Goal: Task Accomplishment & Management: Complete application form

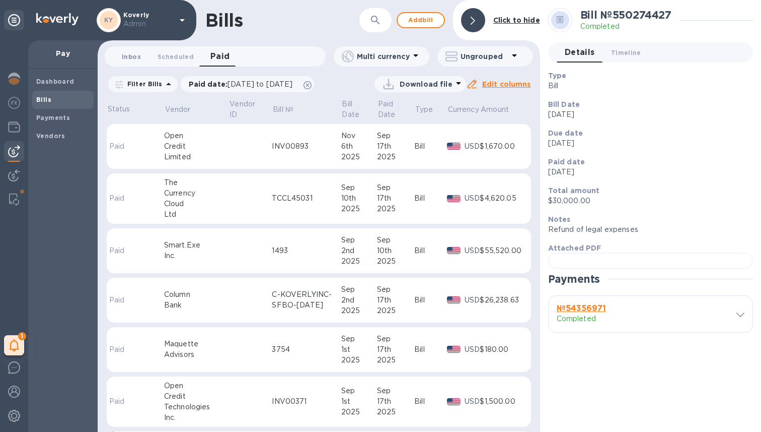
click at [121, 60] on span "Inbox 0" at bounding box center [131, 56] width 20 height 11
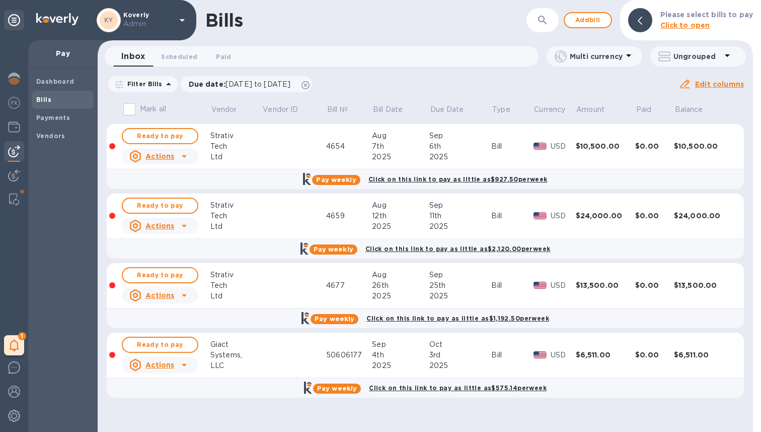
click at [230, 347] on div "Giact" at bounding box center [236, 344] width 52 height 11
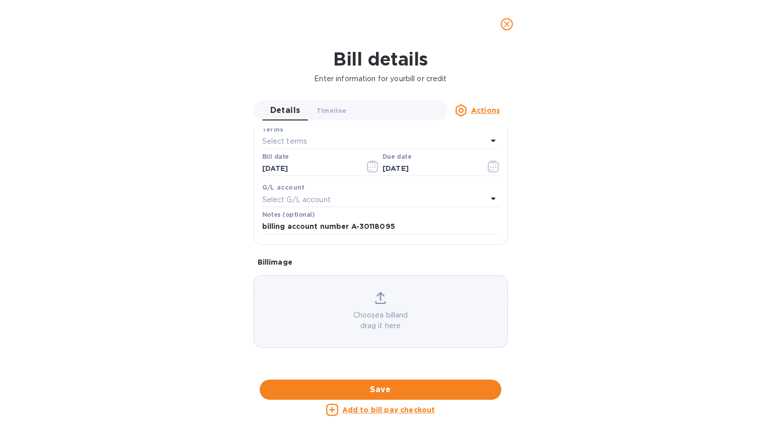
scroll to position [480, 0]
click at [385, 372] on div at bounding box center [381, 380] width 254 height 16
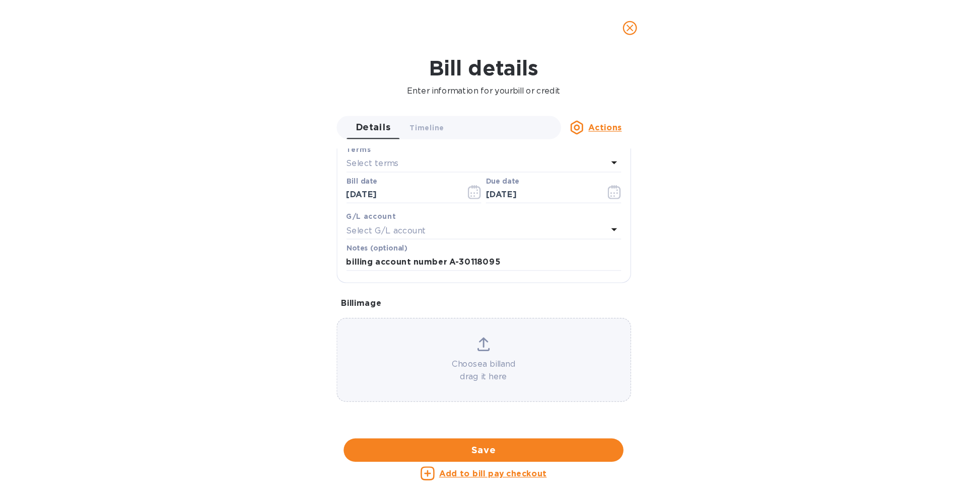
scroll to position [171, 0]
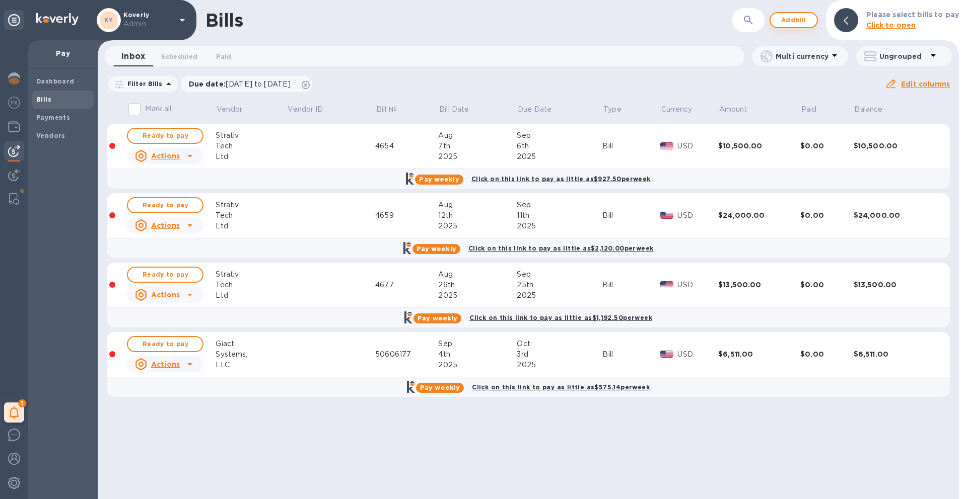
click at [761, 21] on span "Add bill" at bounding box center [793, 20] width 30 height 12
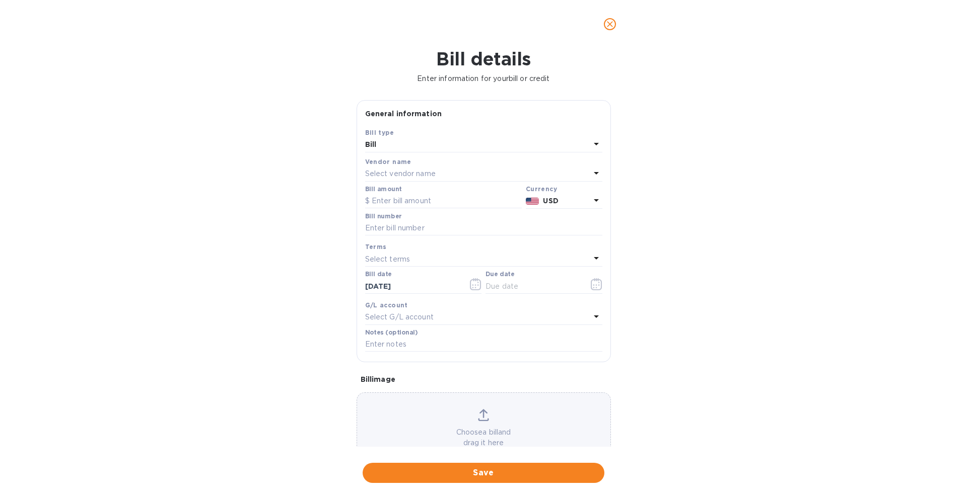
click at [415, 173] on p "Select vendor name" at bounding box center [400, 174] width 70 height 11
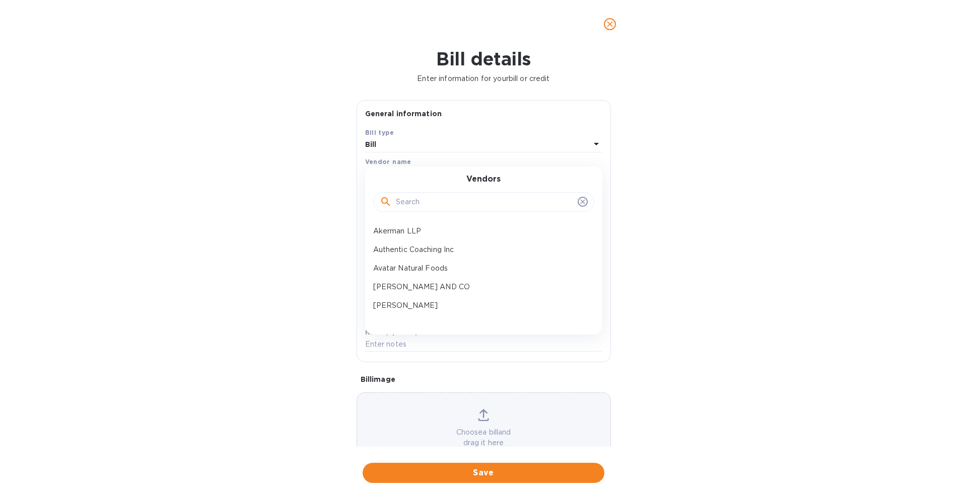
click at [410, 201] on input "text" at bounding box center [485, 202] width 178 height 15
type input "sma"
click at [416, 229] on p "Smart.Exe Inc." at bounding box center [479, 231] width 213 height 11
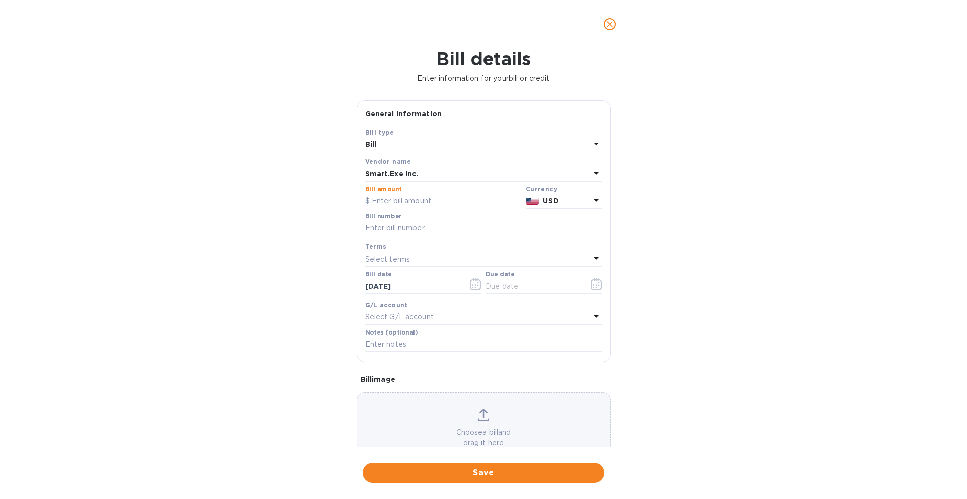
click at [410, 205] on input "text" at bounding box center [443, 201] width 157 height 15
type input "56,746"
click at [373, 230] on input "text" at bounding box center [483, 228] width 237 height 15
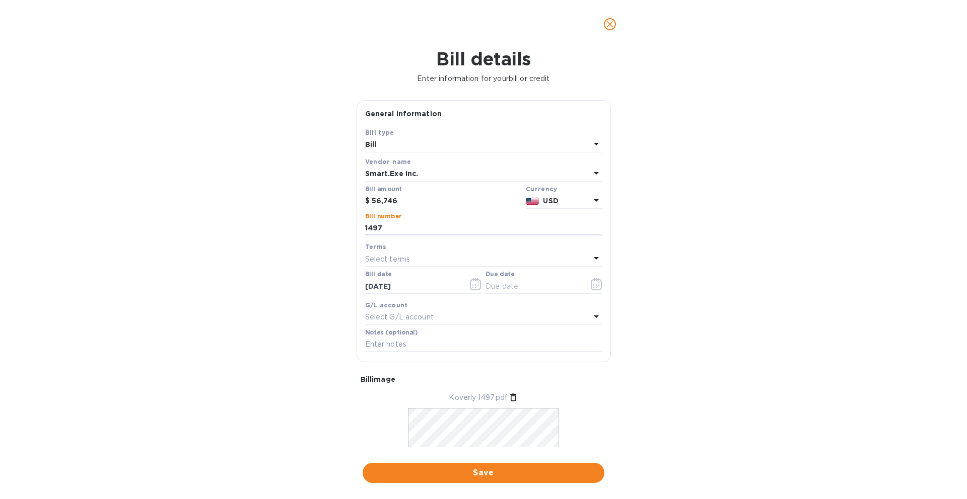
type input "1497"
click at [385, 258] on p "Select terms" at bounding box center [387, 259] width 45 height 11
click at [408, 390] on p "Due on receipt" at bounding box center [479, 391] width 213 height 11
type input "10/06/2025"
click at [387, 288] on input "10/06/2025" at bounding box center [412, 286] width 95 height 15
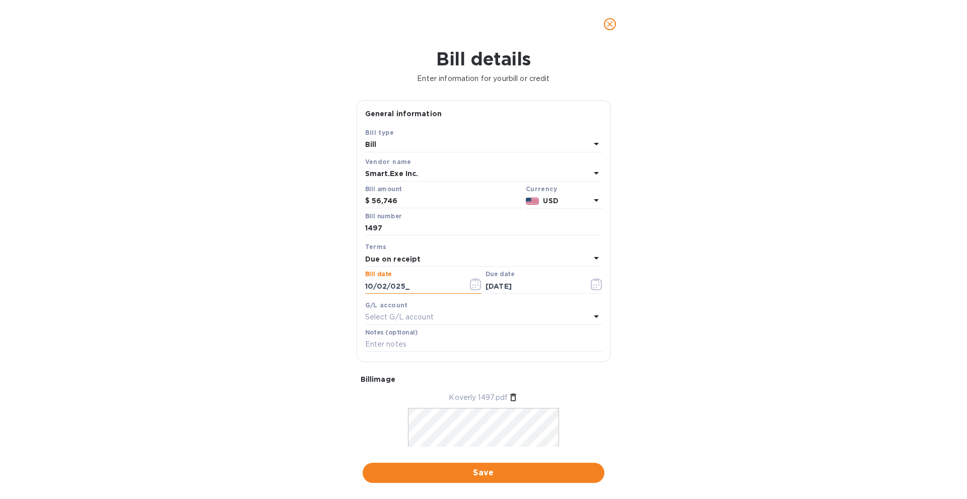
type input "10/01/2025"
click at [406, 258] on p "Select terms" at bounding box center [387, 259] width 45 height 11
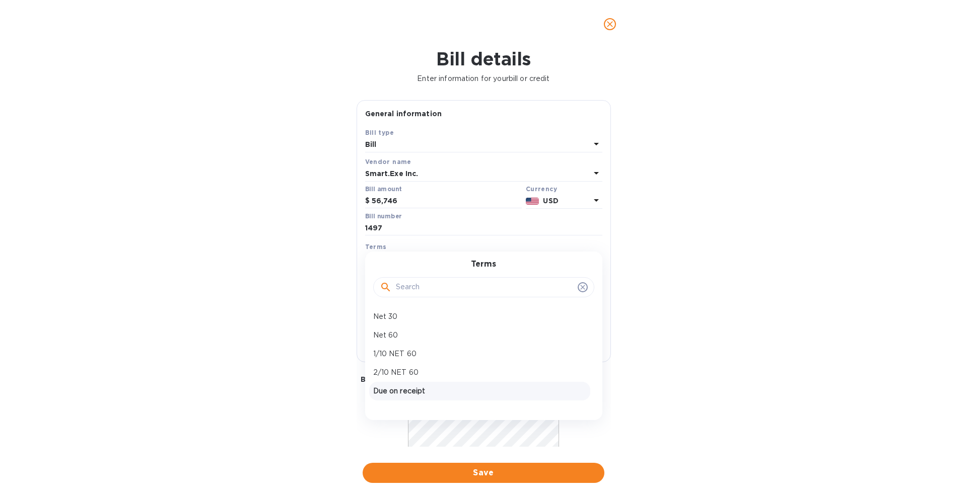
click at [407, 387] on p "Due on receipt" at bounding box center [479, 391] width 213 height 11
type input "10/01/2025"
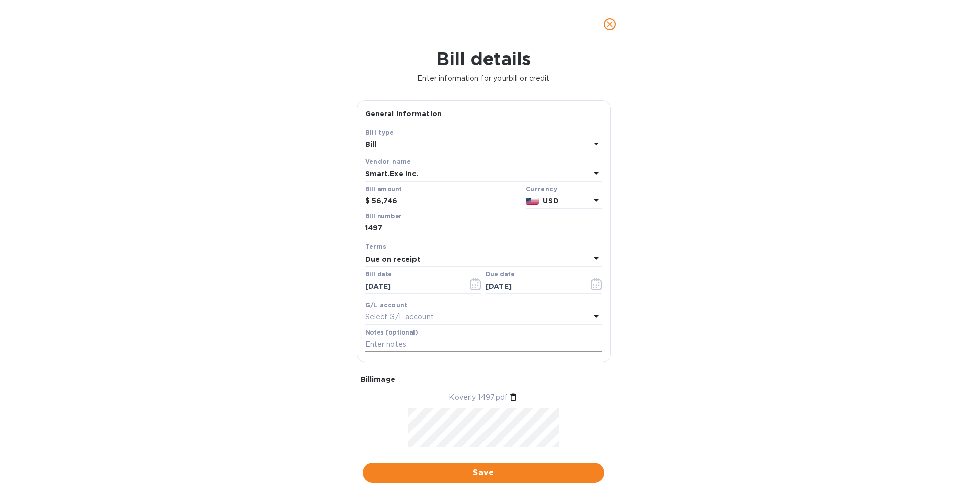
click at [392, 344] on input "text" at bounding box center [483, 344] width 237 height 15
type input "1,085 working hours for September"
click at [253, 383] on div "Bill details Enter information for your bill or credit General information Save…" at bounding box center [483, 273] width 967 height 451
click at [516, 294] on div at bounding box center [543, 295] width 117 height 2
click at [504, 288] on input "10/01/2025" at bounding box center [532, 286] width 95 height 15
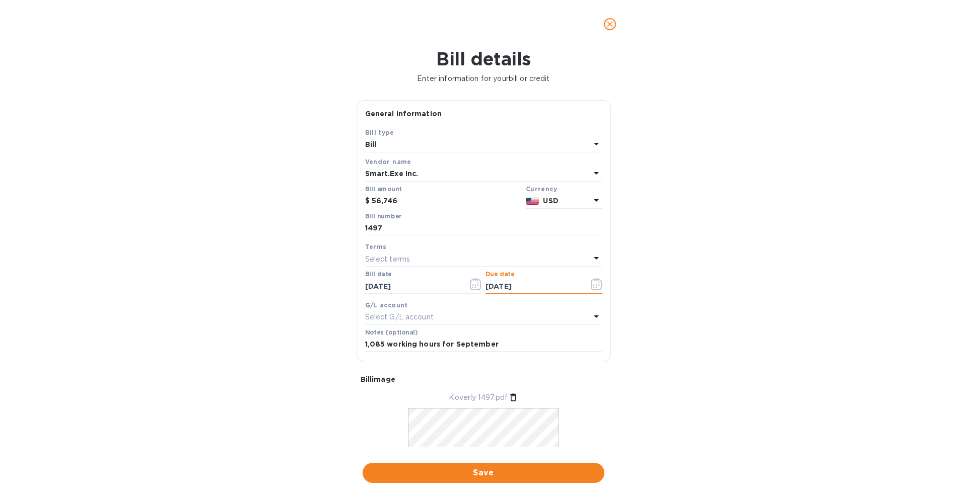
type input "10/07/2025"
click at [266, 349] on div "Bill details Enter information for your bill or credit General information Save…" at bounding box center [483, 273] width 967 height 451
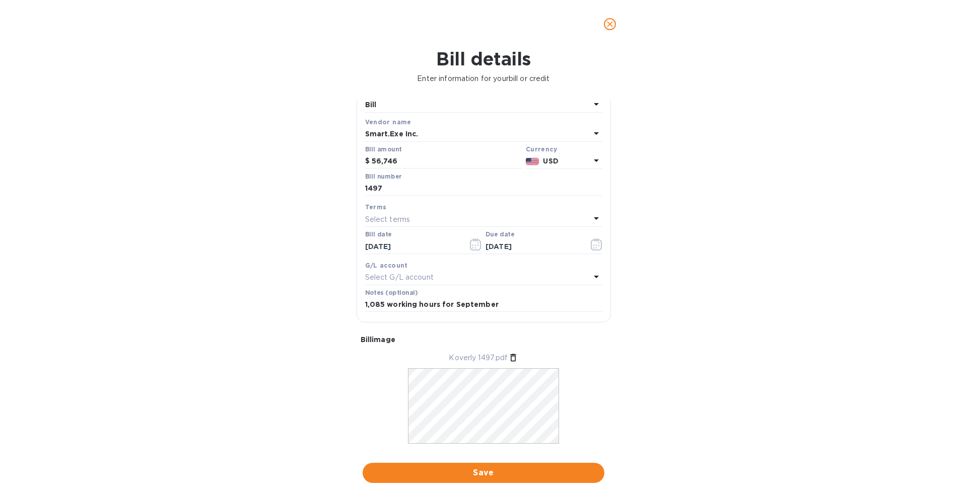
scroll to position [45, 0]
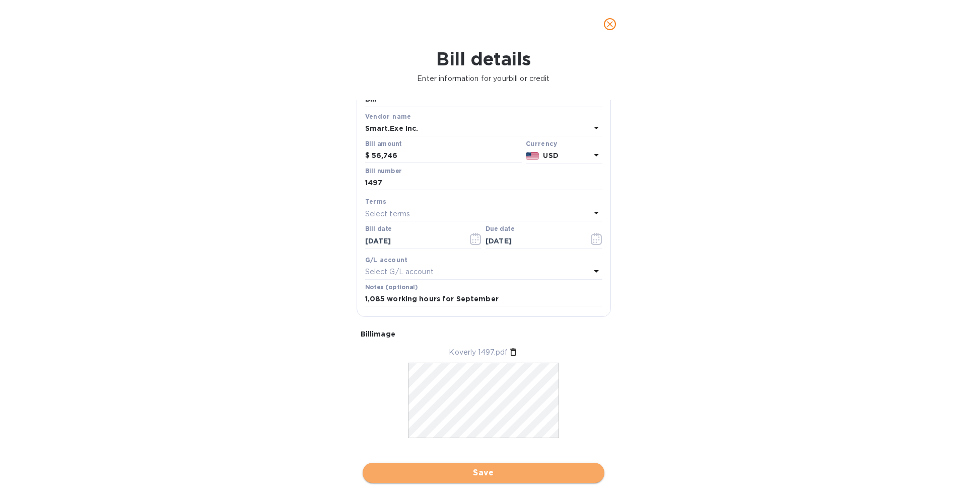
click at [477, 431] on span "Save" at bounding box center [484, 473] width 226 height 12
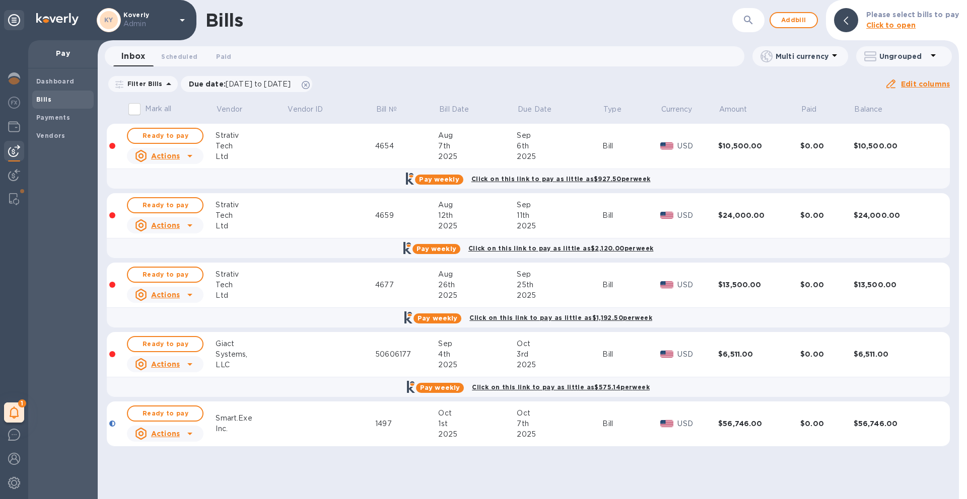
click at [281, 422] on div "Smart.Exe" at bounding box center [251, 418] width 71 height 11
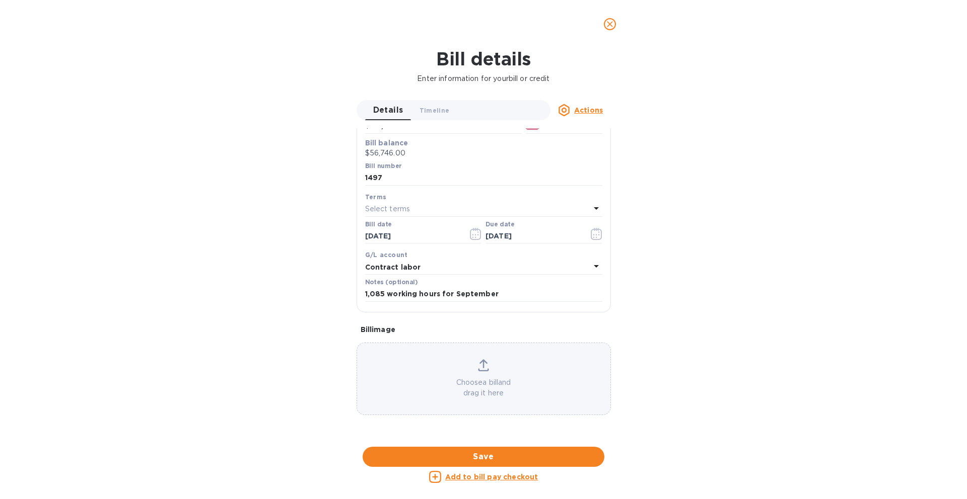
scroll to position [235, 0]
click at [466, 431] on div at bounding box center [483, 448] width 254 height 16
click at [610, 24] on icon "close" at bounding box center [610, 24] width 6 height 6
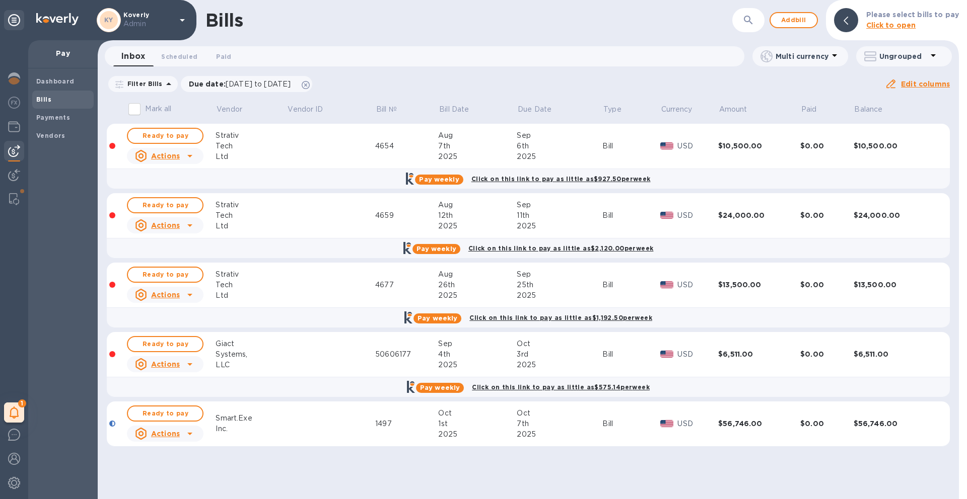
scroll to position [0, 0]
click at [181, 417] on span "Ready to pay" at bounding box center [165, 414] width 58 height 12
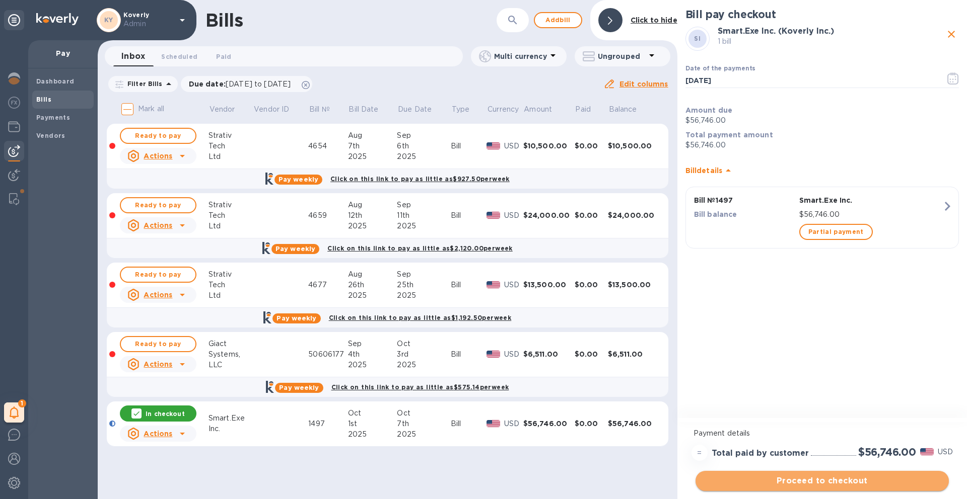
click at [761, 431] on span "Proceed to checkout" at bounding box center [821, 481] width 237 height 12
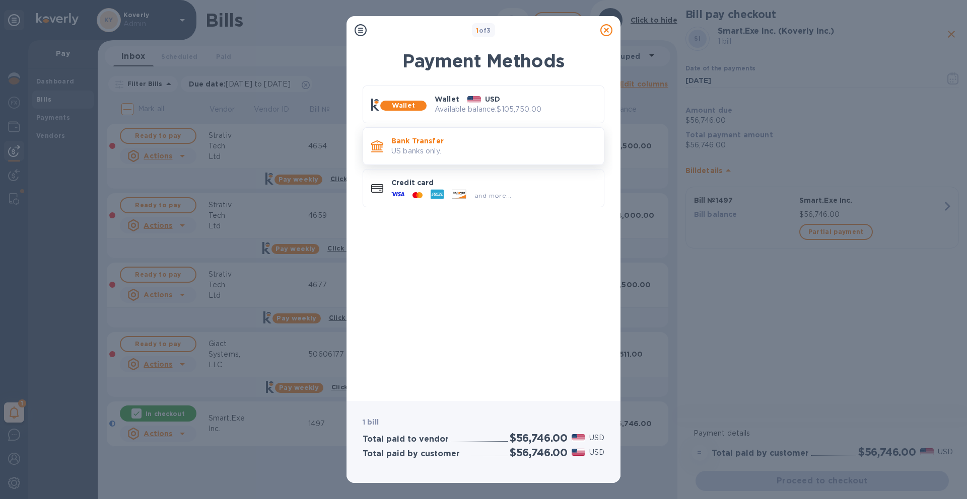
click at [493, 150] on p "US banks only." at bounding box center [493, 151] width 204 height 11
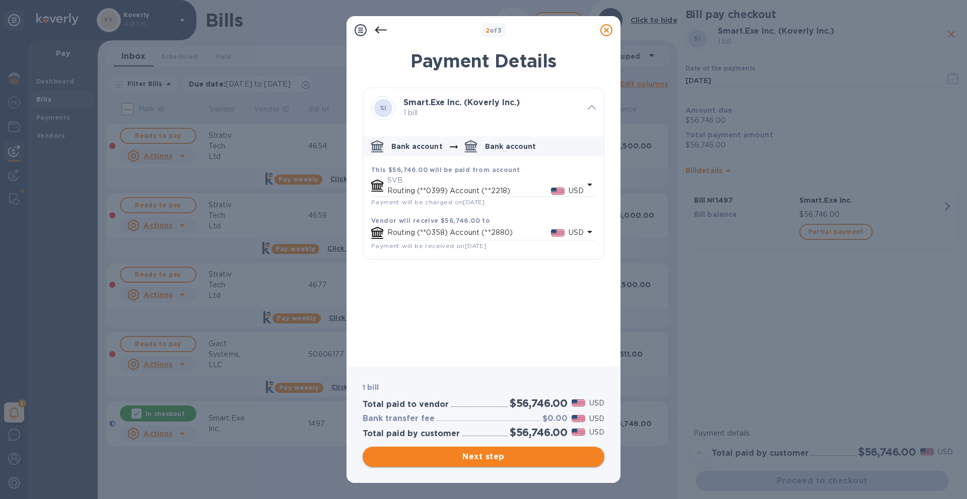
click at [485, 431] on span "Next step" at bounding box center [484, 457] width 226 height 12
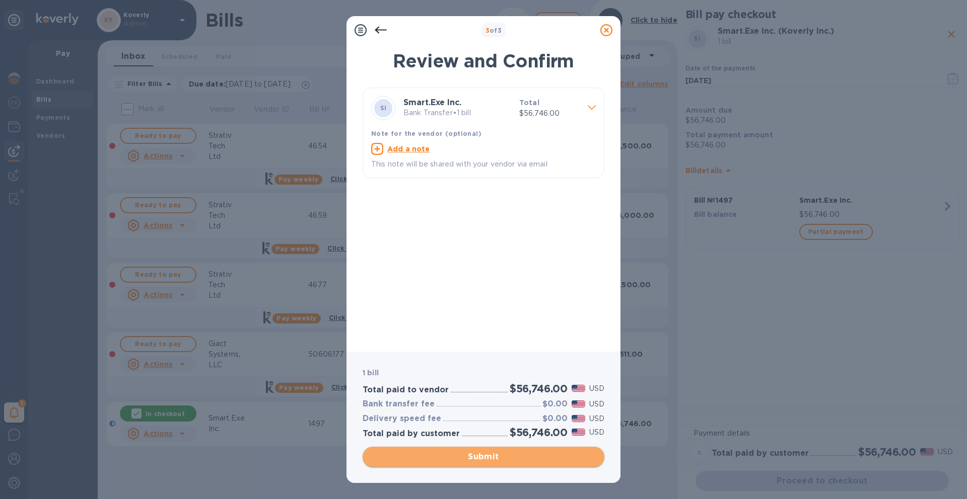
click at [489, 431] on span "Submit" at bounding box center [484, 457] width 226 height 12
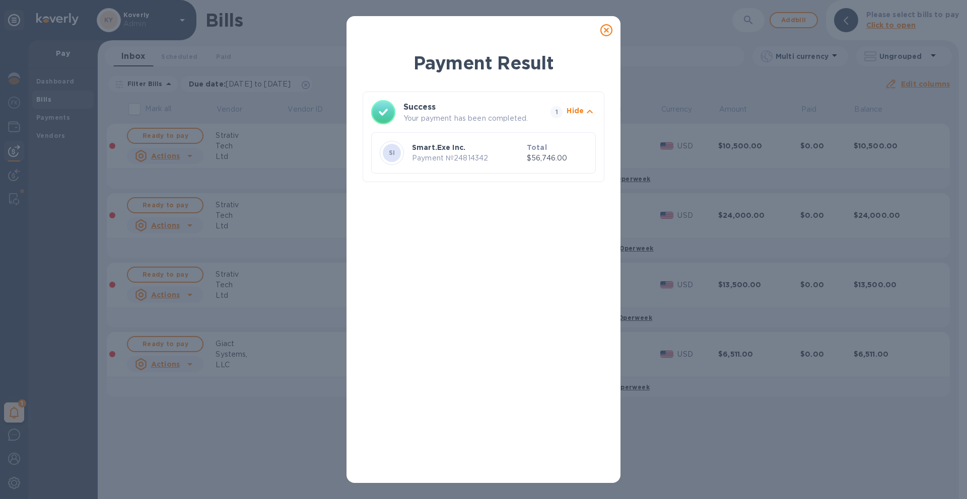
click at [609, 32] on icon at bounding box center [606, 30] width 12 height 12
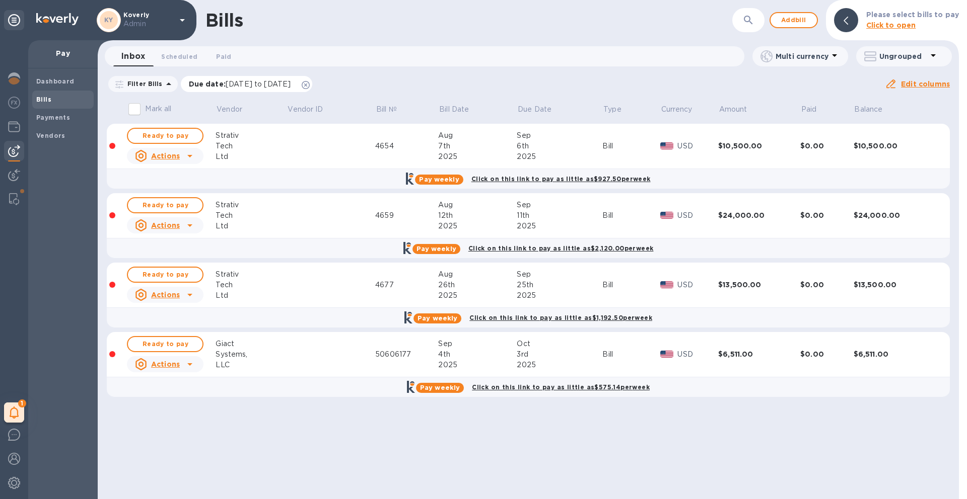
click at [310, 88] on icon at bounding box center [306, 85] width 8 height 8
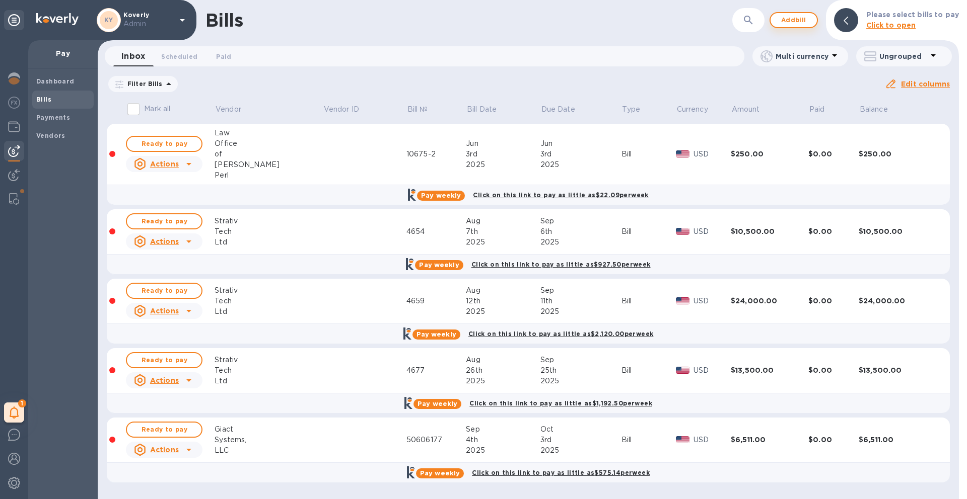
click at [761, 24] on span "Add bill" at bounding box center [793, 20] width 30 height 12
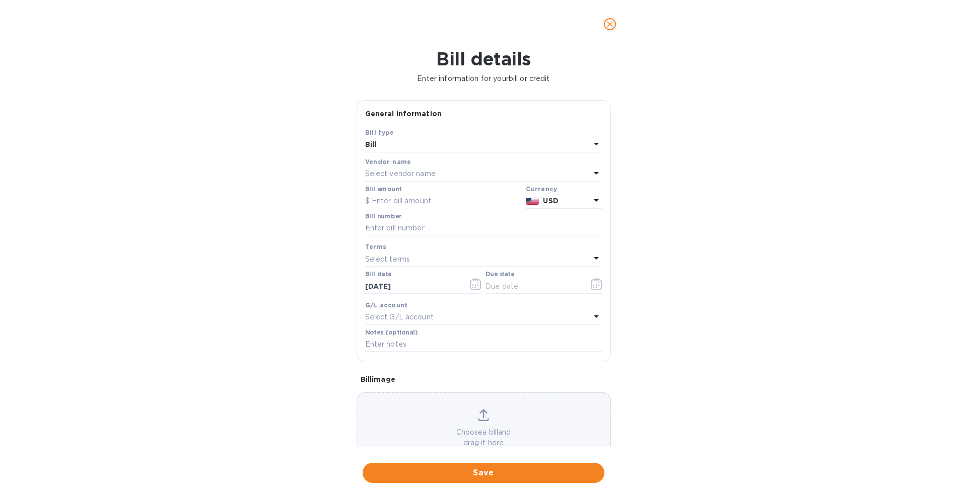
click at [471, 175] on div "Select vendor name" at bounding box center [477, 174] width 225 height 14
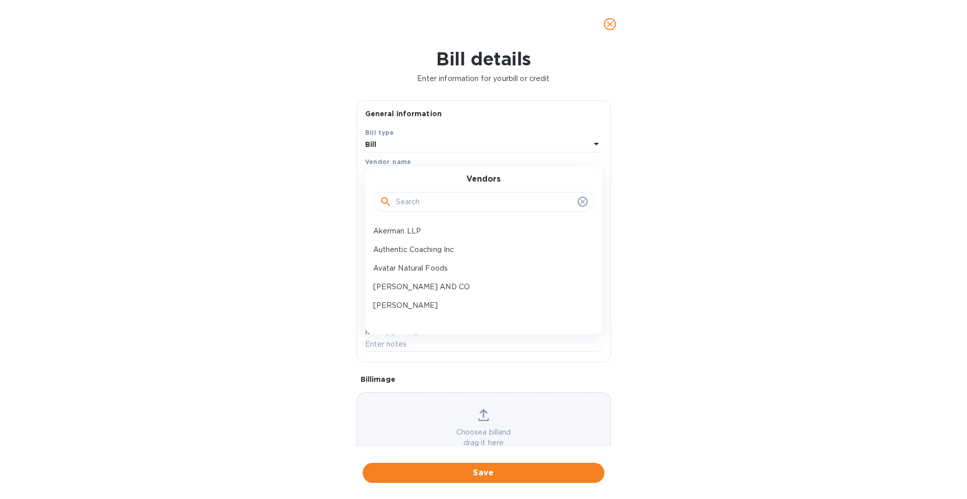
click at [410, 203] on input "text" at bounding box center [485, 202] width 178 height 15
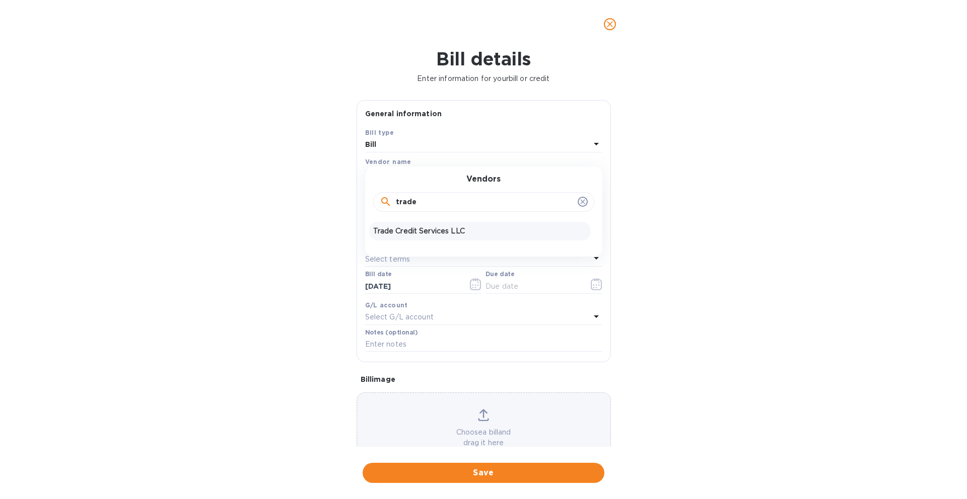
type input "trade"
click at [401, 226] on p "Trade Credit Services LLC" at bounding box center [479, 231] width 213 height 11
click at [420, 203] on input "text" at bounding box center [443, 201] width 157 height 15
type input "11,110.20"
click at [463, 228] on input "text" at bounding box center [483, 228] width 237 height 15
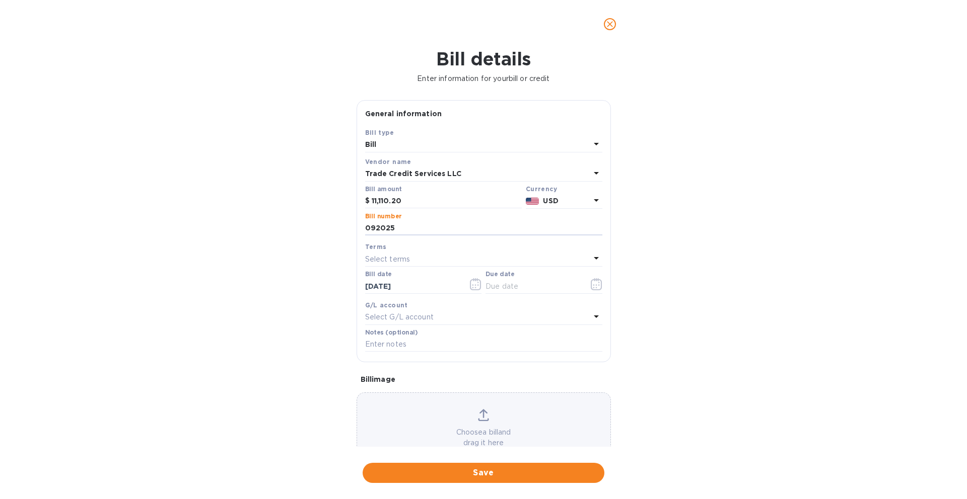
type input "092025"
click at [419, 255] on div "Select terms" at bounding box center [477, 259] width 225 height 14
click at [421, 393] on p "Due on receipt" at bounding box center [479, 391] width 213 height 11
type input "10/06/2025"
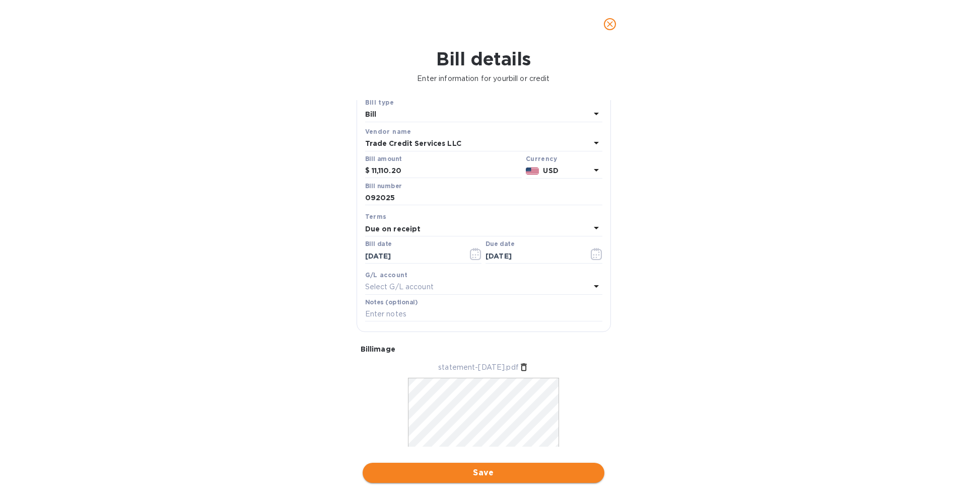
click at [514, 431] on span "Save" at bounding box center [484, 473] width 226 height 12
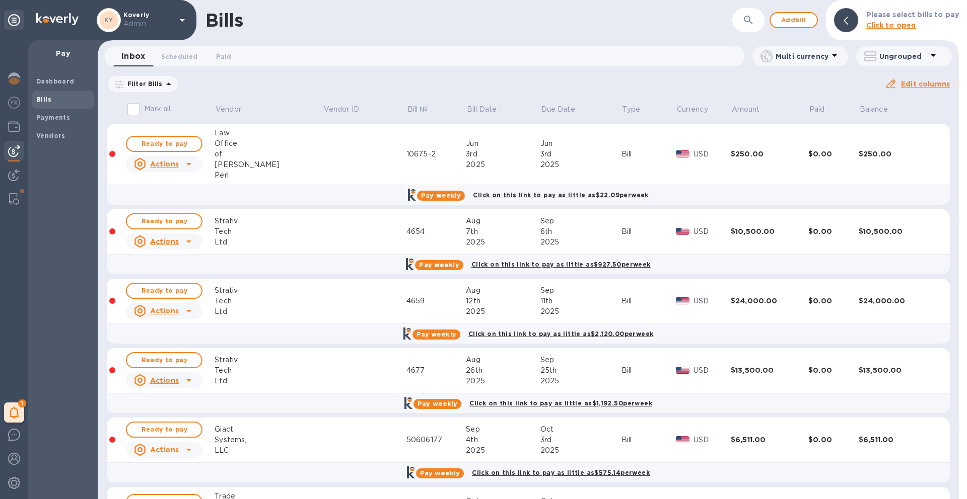
scroll to position [72, 0]
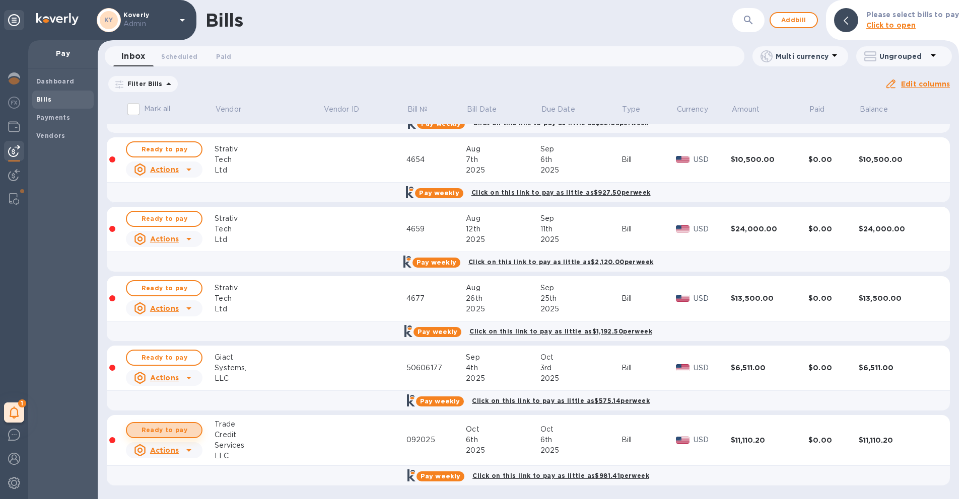
click at [184, 427] on span "Ready to pay" at bounding box center [164, 430] width 58 height 12
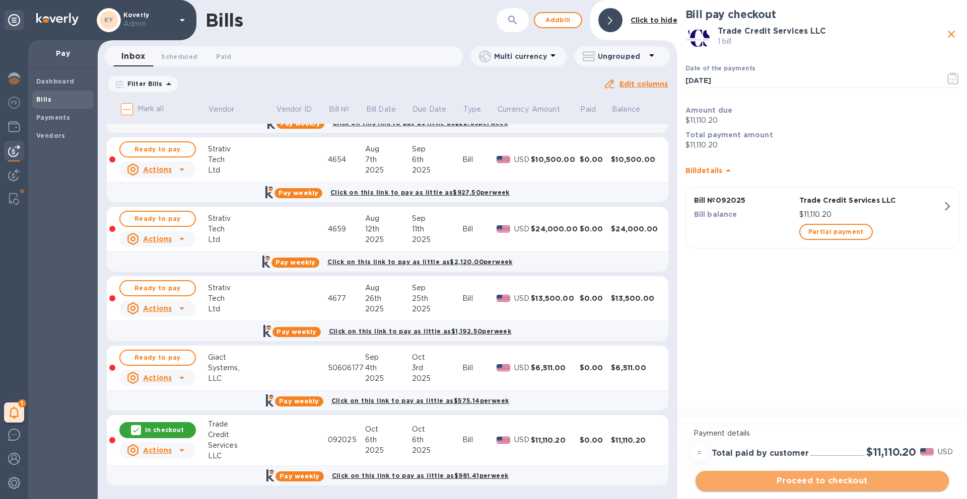
click at [761, 431] on span "Proceed to checkout" at bounding box center [821, 481] width 237 height 12
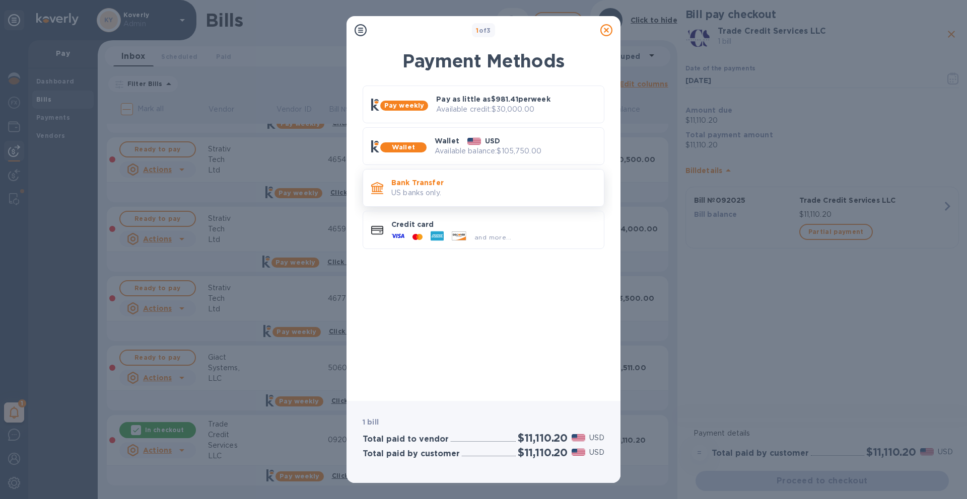
click at [531, 197] on p "US banks only." at bounding box center [493, 193] width 204 height 11
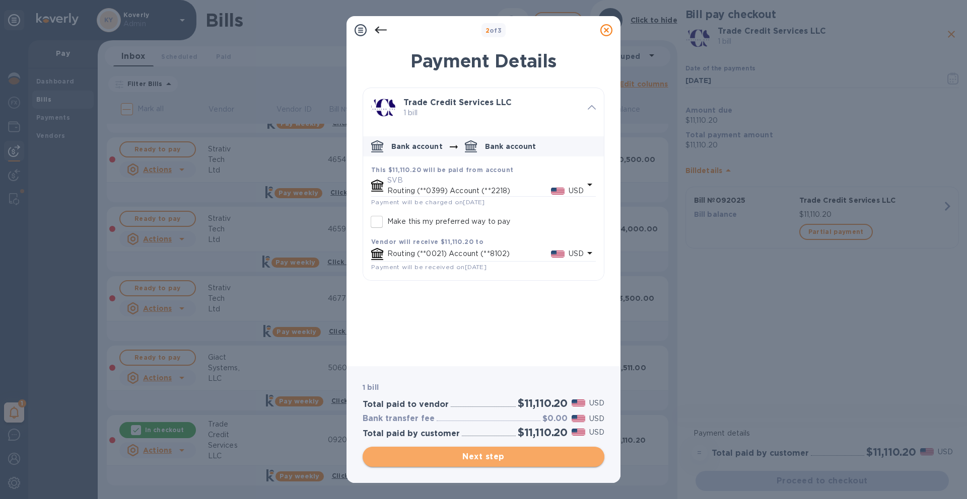
click at [517, 431] on span "Next step" at bounding box center [484, 457] width 226 height 12
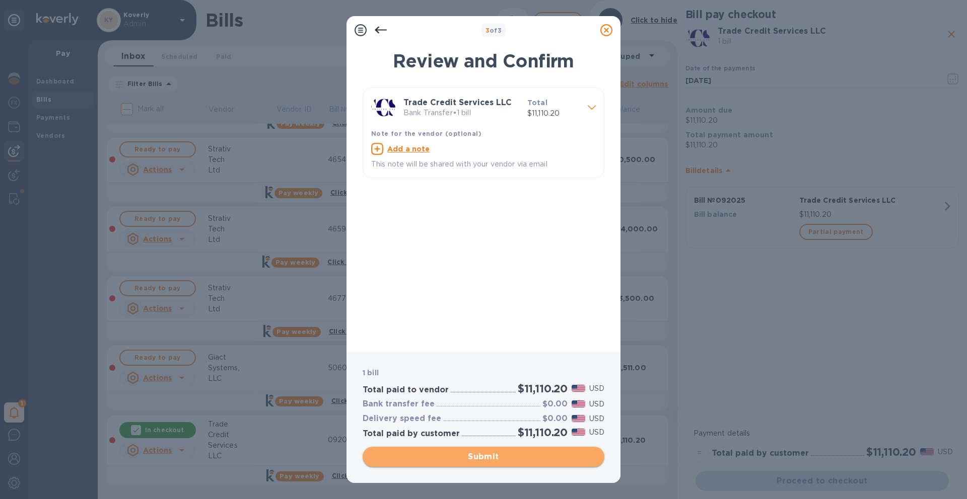
click at [513, 431] on span "Submit" at bounding box center [484, 457] width 226 height 12
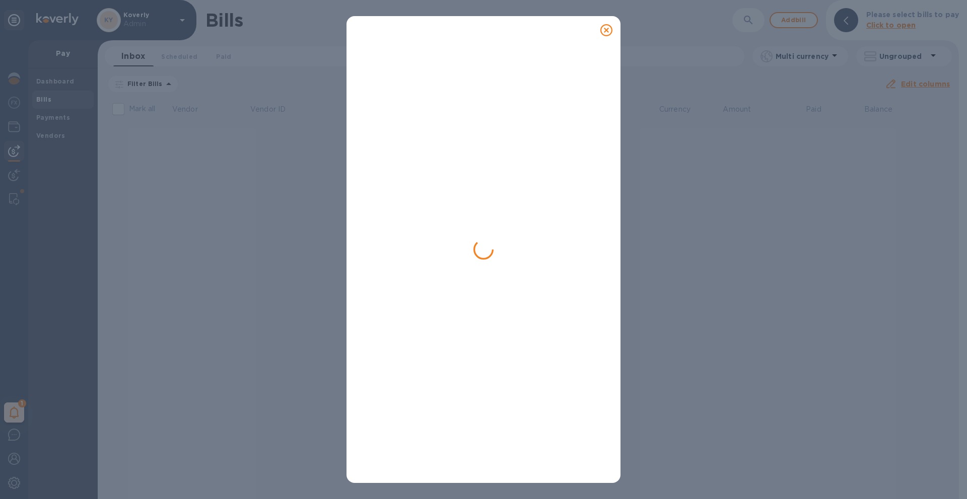
scroll to position [0, 0]
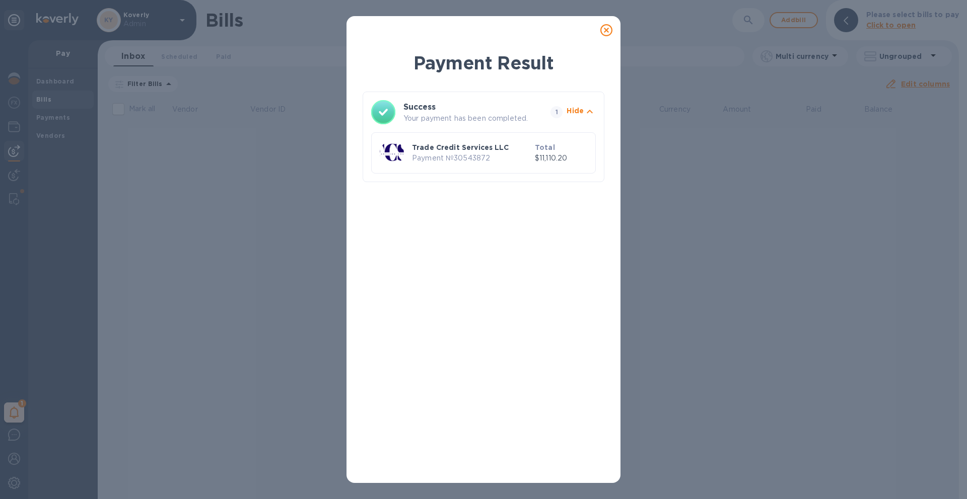
click at [608, 32] on icon at bounding box center [606, 30] width 12 height 12
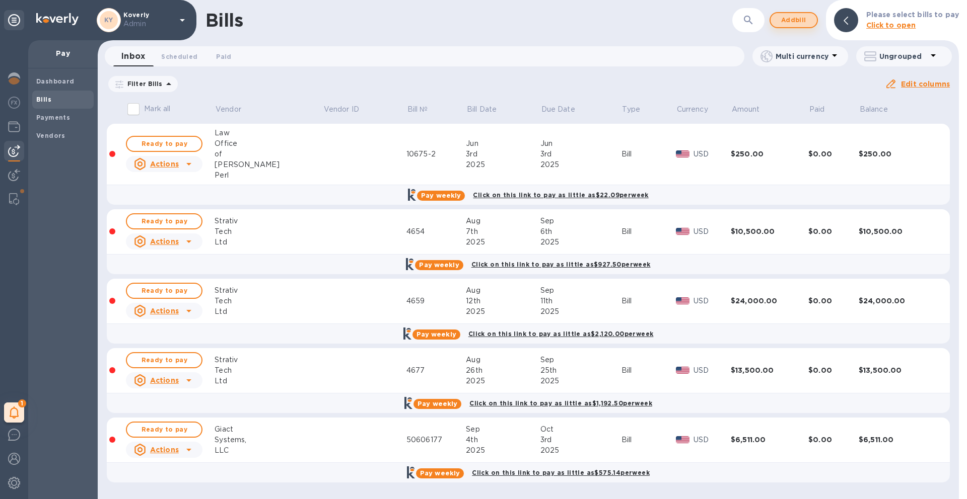
click at [761, 26] on span "Add bill" at bounding box center [793, 20] width 30 height 12
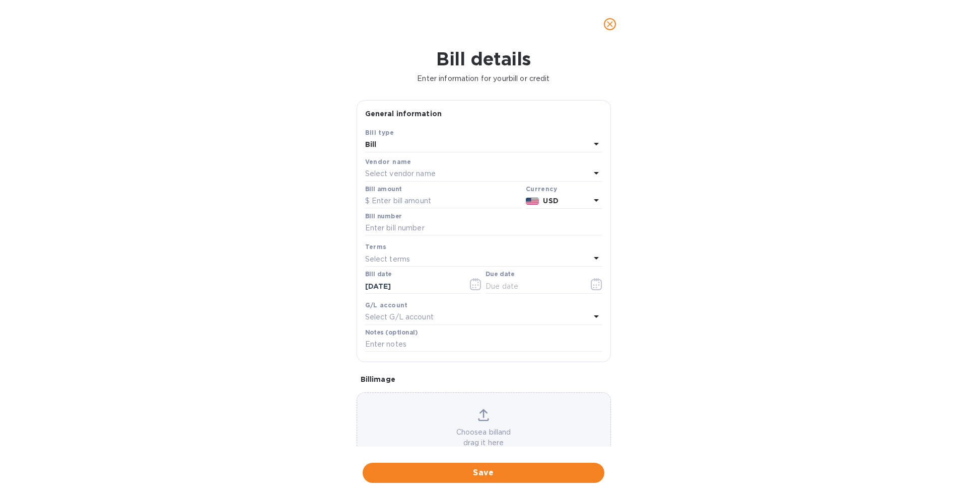
click at [484, 172] on div "Select vendor name" at bounding box center [477, 174] width 225 height 14
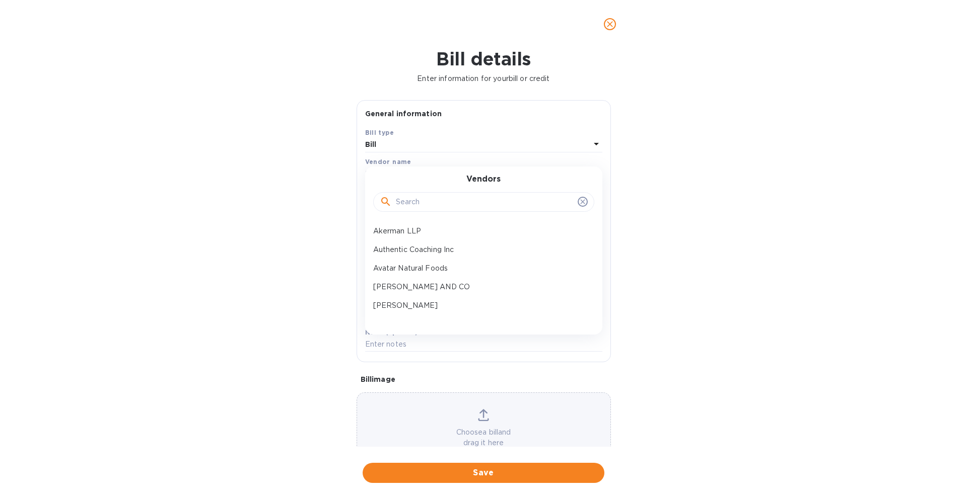
click at [470, 198] on input "text" at bounding box center [485, 202] width 178 height 15
type input "plast"
click at [439, 233] on p "Plastiq" at bounding box center [479, 231] width 213 height 11
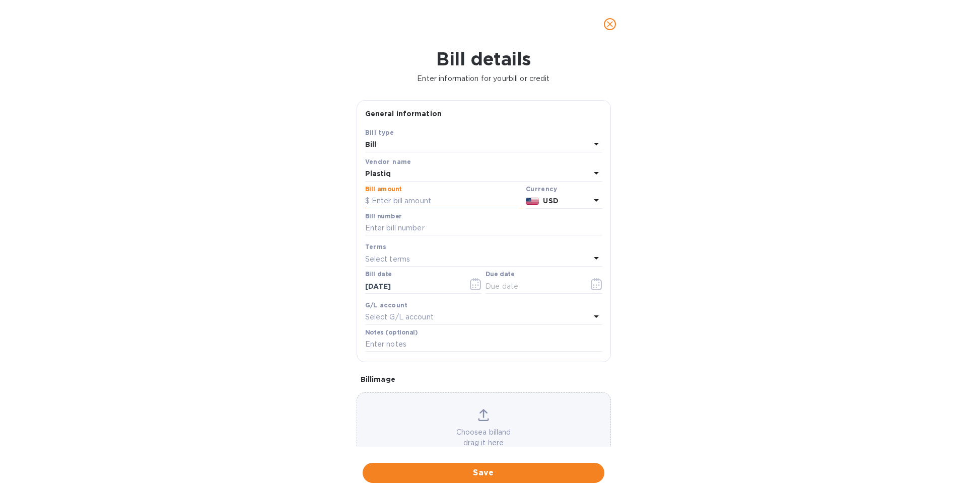
click at [401, 203] on input "text" at bounding box center [443, 201] width 157 height 15
click at [477, 227] on input "text" at bounding box center [483, 228] width 237 height 15
type input "092025"
click at [461, 197] on input "text" at bounding box center [443, 201] width 157 height 15
type input "9,084.47"
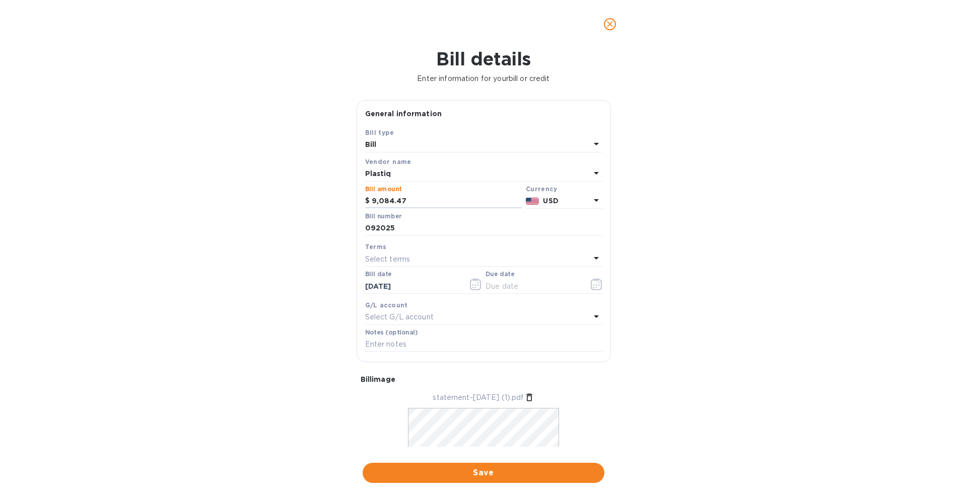
click at [402, 264] on p "Select terms" at bounding box center [387, 259] width 45 height 11
click at [391, 395] on p "Due on receipt" at bounding box center [479, 391] width 213 height 11
type input "10/06/2025"
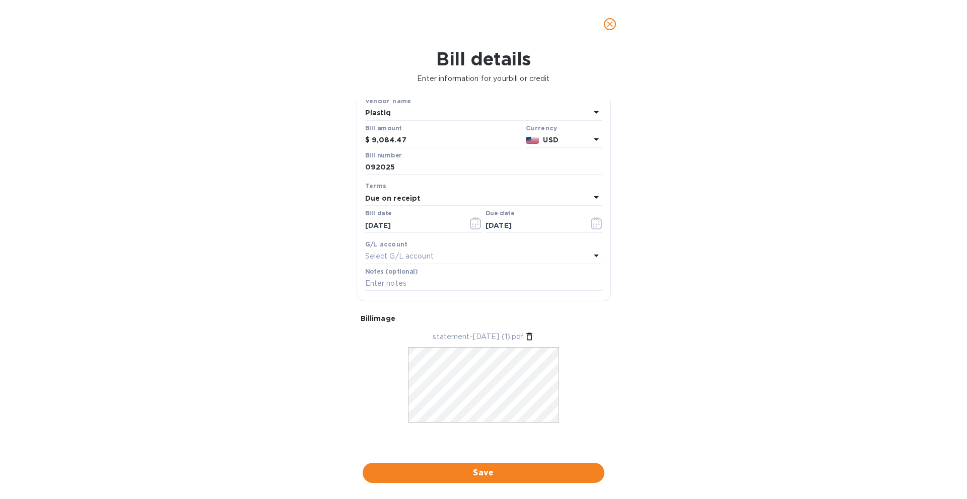
click at [495, 431] on div "Save" at bounding box center [484, 473] width 246 height 24
click at [490, 431] on span "Save" at bounding box center [484, 473] width 226 height 12
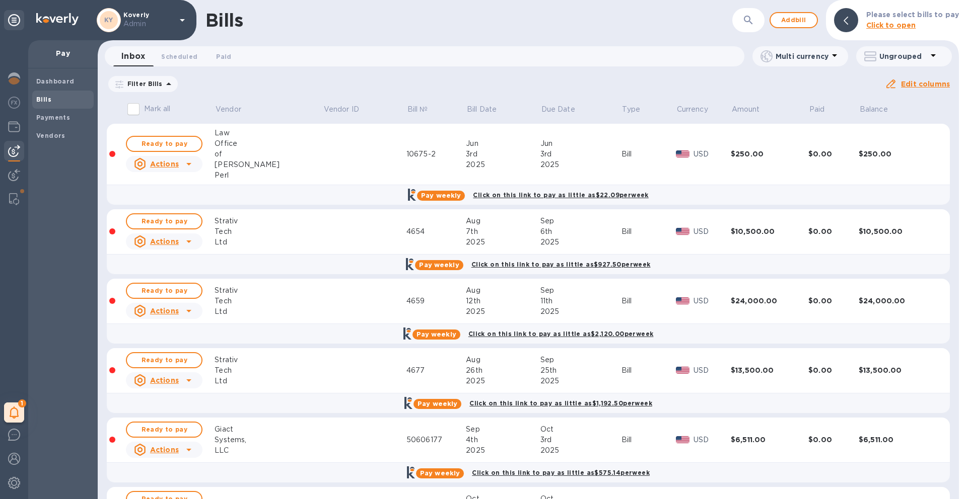
scroll to position [66, 0]
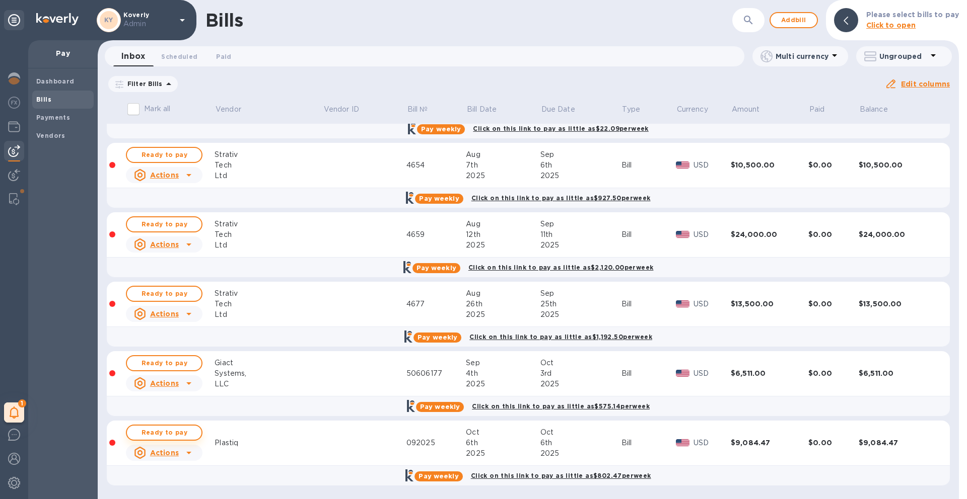
click at [193, 431] on span "Ready to pay" at bounding box center [164, 433] width 58 height 12
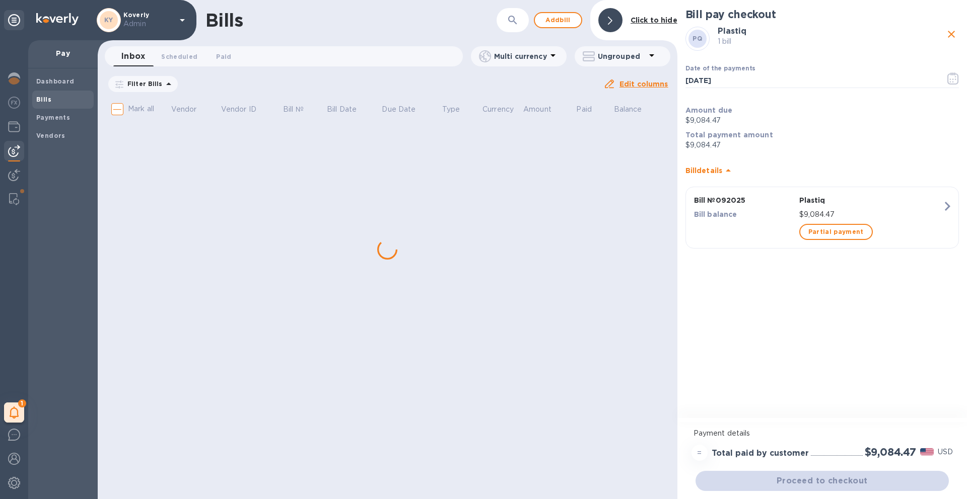
scroll to position [0, 0]
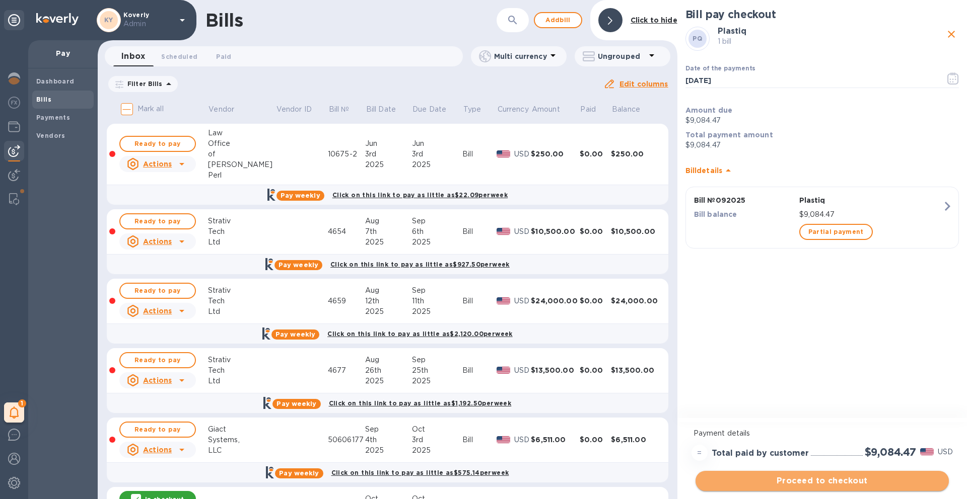
click at [761, 431] on span "Proceed to checkout" at bounding box center [821, 481] width 237 height 12
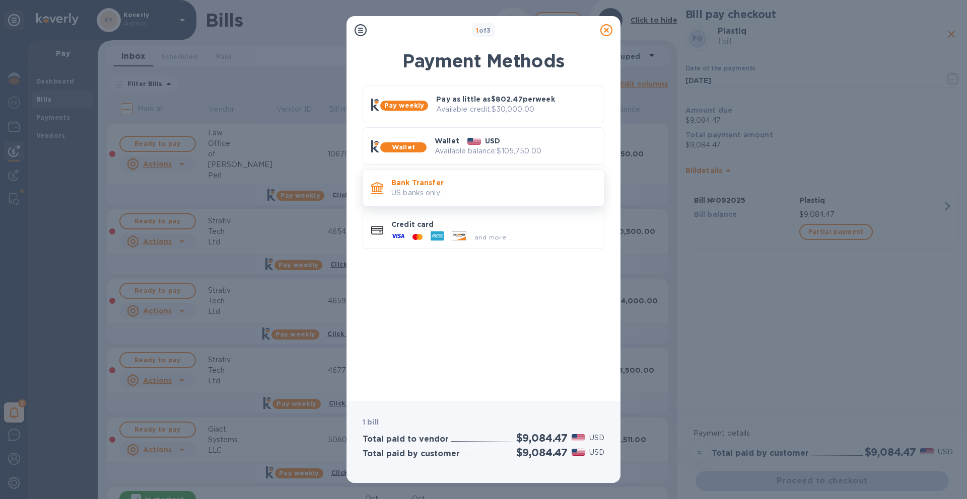
click at [505, 188] on p "US banks only." at bounding box center [493, 193] width 204 height 11
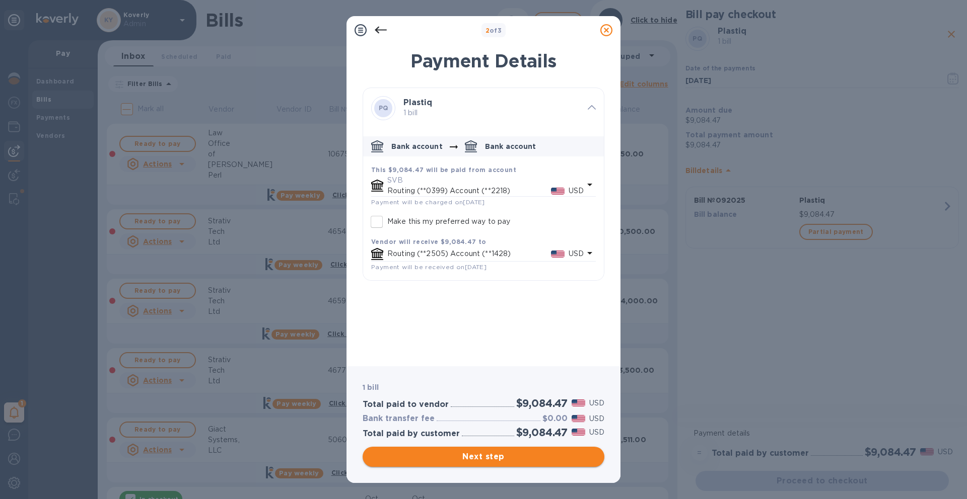
click at [494, 431] on span "Next step" at bounding box center [484, 457] width 226 height 12
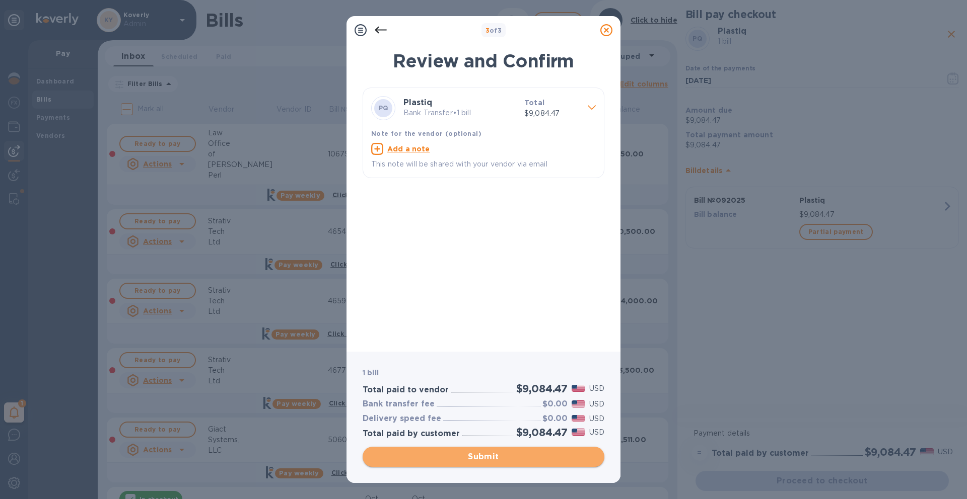
click at [494, 431] on span "Submit" at bounding box center [484, 457] width 226 height 12
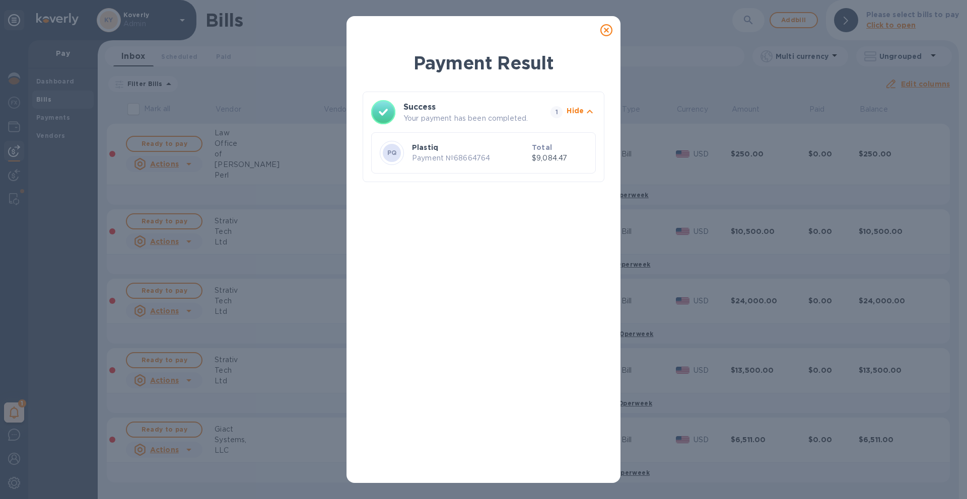
click at [608, 31] on icon at bounding box center [606, 30] width 12 height 12
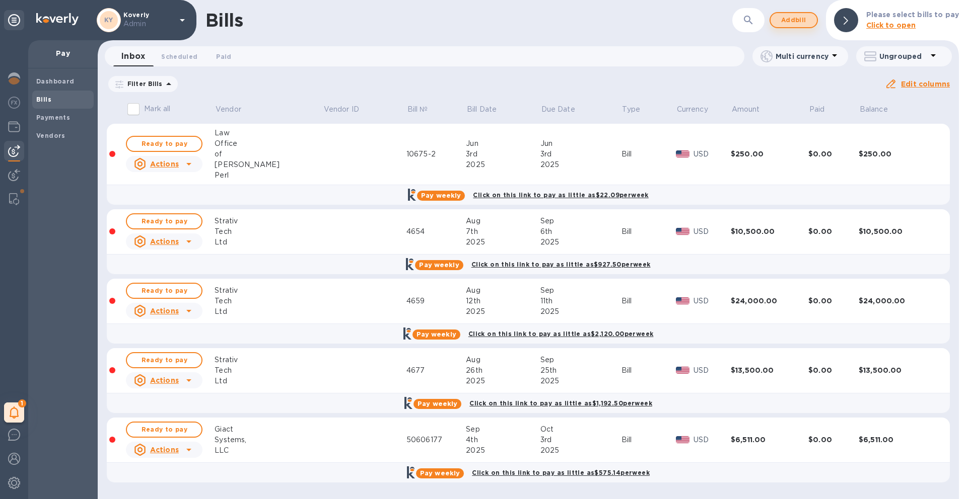
click at [761, 14] on button "Add bill" at bounding box center [793, 20] width 48 height 16
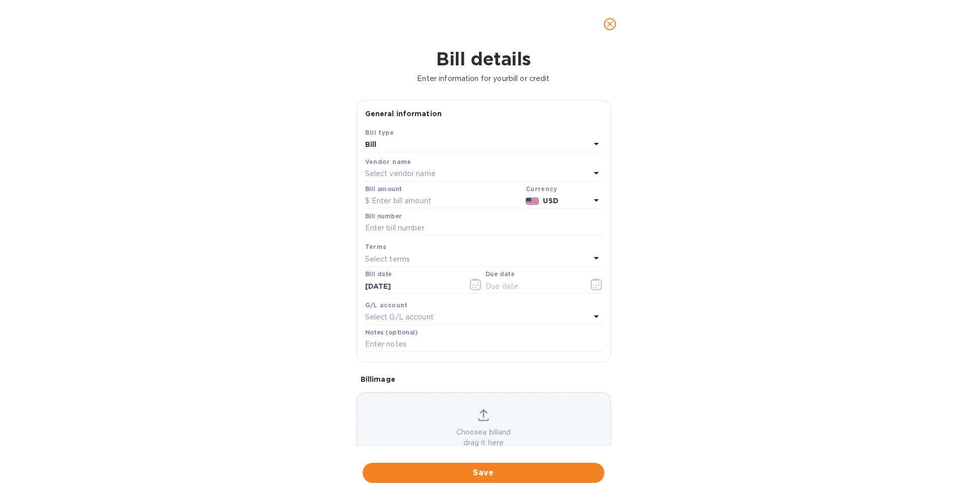
click at [486, 180] on div "Select vendor name" at bounding box center [477, 174] width 225 height 14
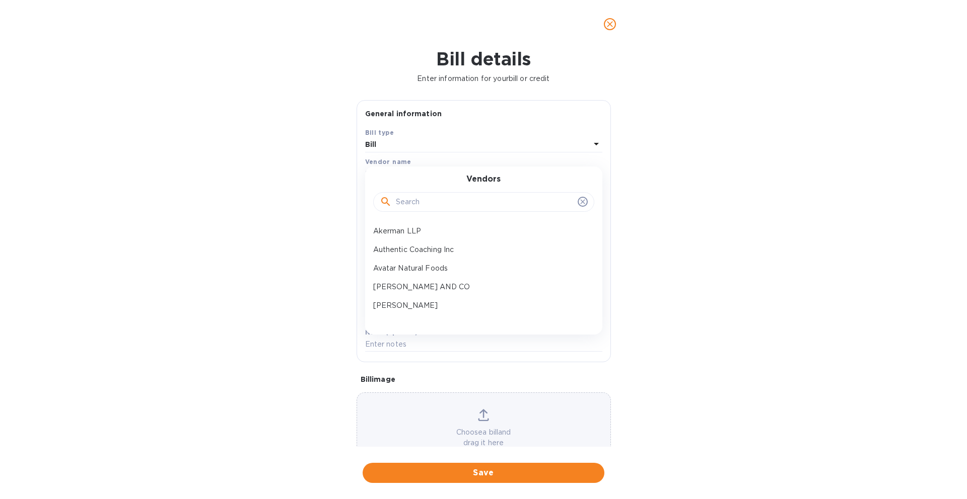
click at [466, 202] on input "text" at bounding box center [485, 202] width 178 height 15
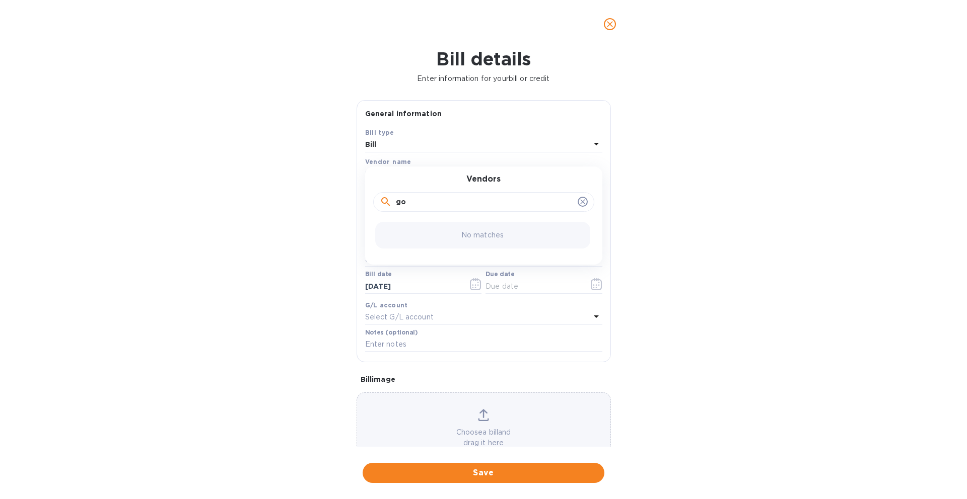
type input "g"
type input "f"
type input "revo"
click at [446, 235] on p "Revo Logistics Technology Corp." at bounding box center [479, 231] width 213 height 11
click at [473, 179] on p "Revo Logistics Technology Corp." at bounding box center [426, 174] width 123 height 11
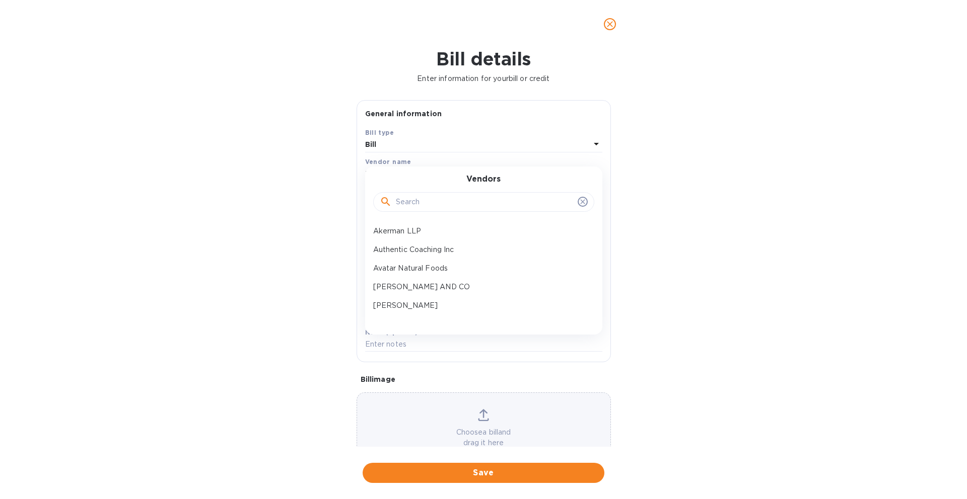
click at [471, 198] on input "text" at bounding box center [485, 202] width 178 height 15
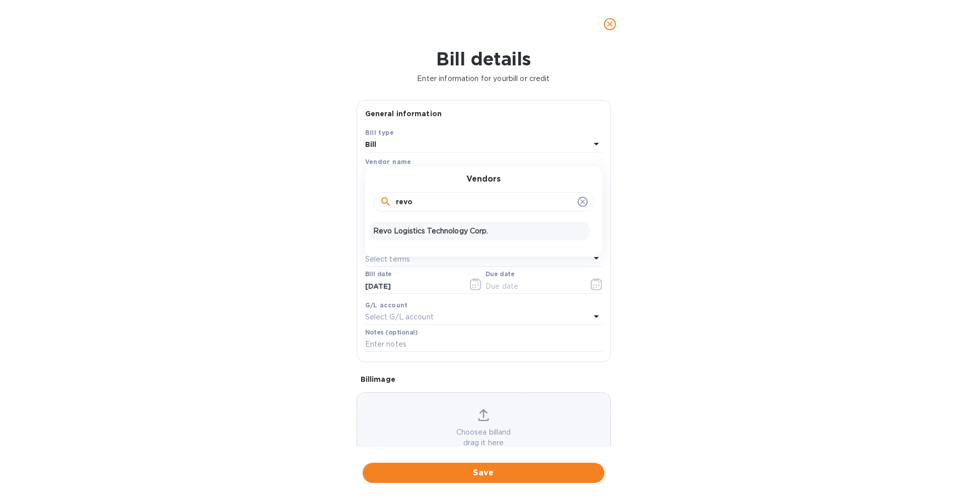
type input "revo"
click at [461, 232] on p "Revo Logistics Technology Corp." at bounding box center [479, 231] width 213 height 11
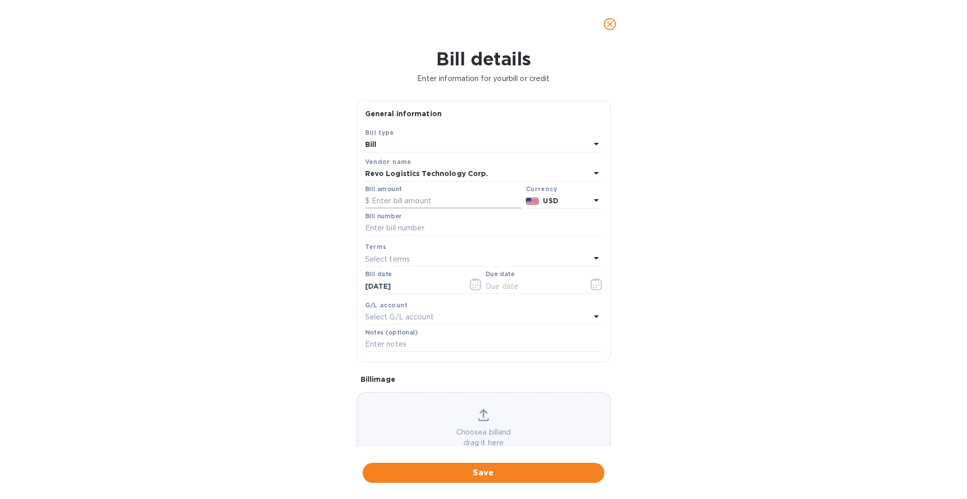
click at [422, 204] on input "text" at bounding box center [443, 201] width 157 height 15
paste input "2,981.65"
type input "2,981.65"
click at [488, 232] on input "text" at bounding box center [483, 228] width 237 height 15
type input "092025"
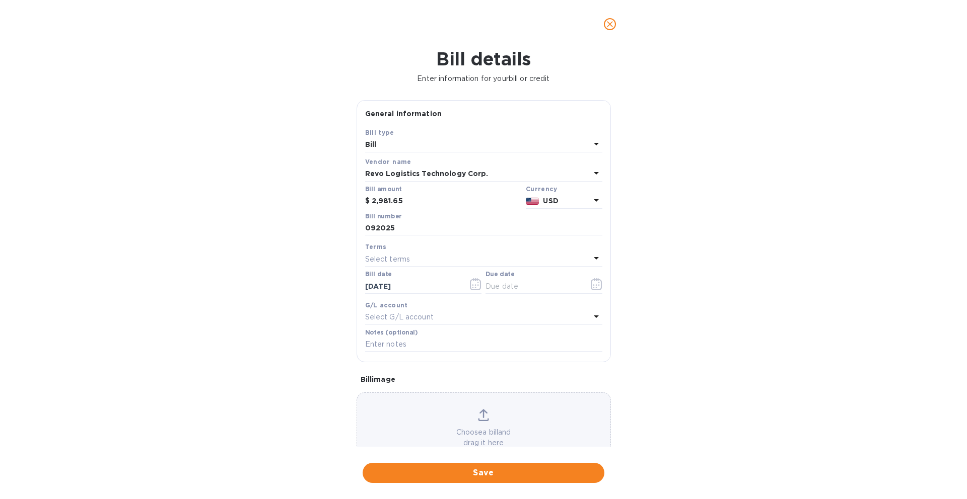
click at [471, 263] on div "Select terms" at bounding box center [477, 259] width 225 height 14
click at [430, 395] on p "Due on receipt" at bounding box center [479, 391] width 213 height 11
type input "10/06/2025"
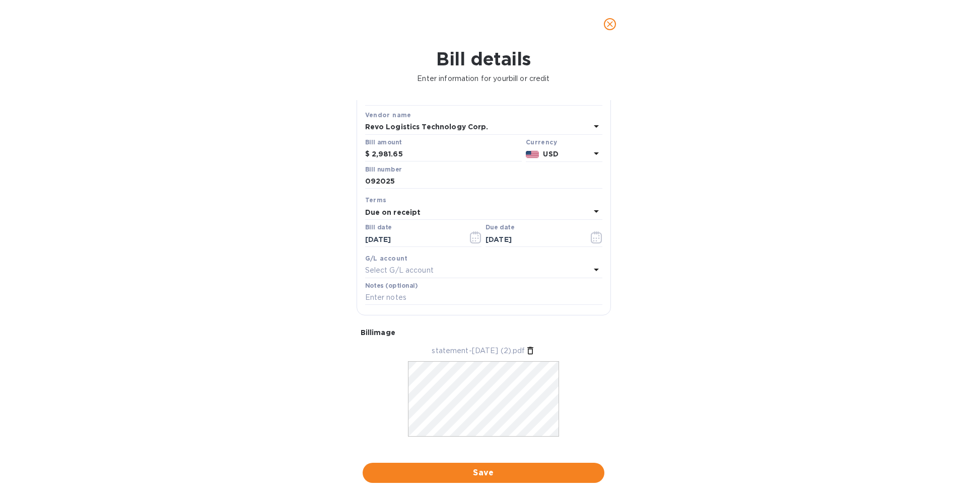
scroll to position [61, 0]
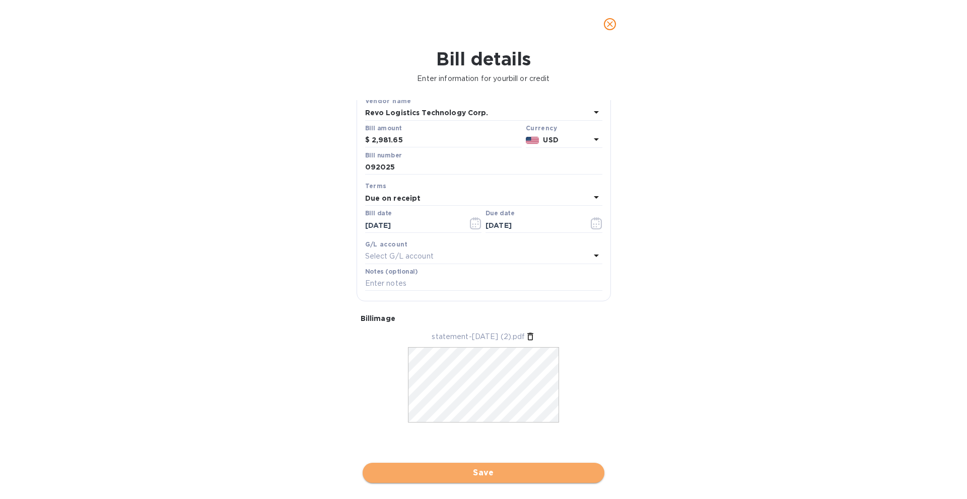
click at [546, 431] on span "Save" at bounding box center [484, 473] width 226 height 12
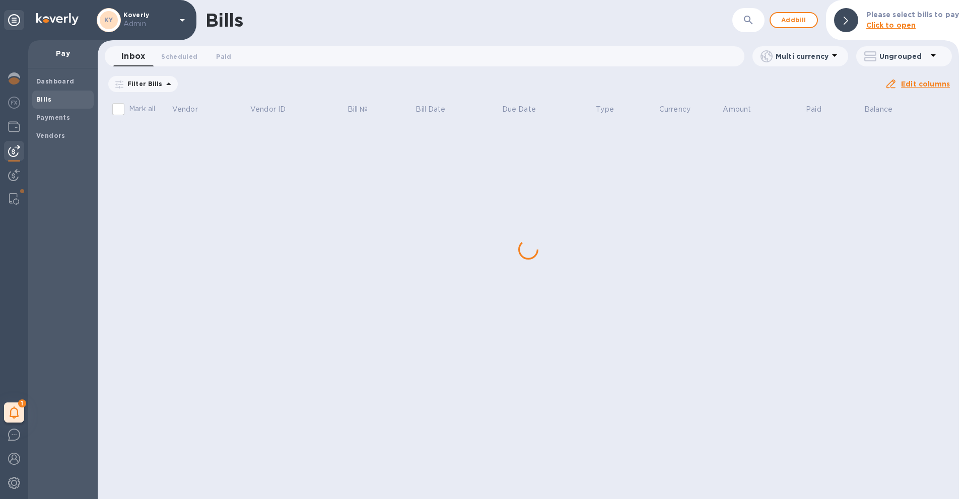
scroll to position [0, 0]
click at [169, 431] on div "Bills ​ Add bill Please select bills to pay Click to open Inbox 0 Scheduled 0 P…" at bounding box center [528, 249] width 861 height 499
click at [177, 431] on div "Bills ​ Add bill Please select bills to pay Click to open Inbox 0 Scheduled 0 P…" at bounding box center [528, 249] width 861 height 499
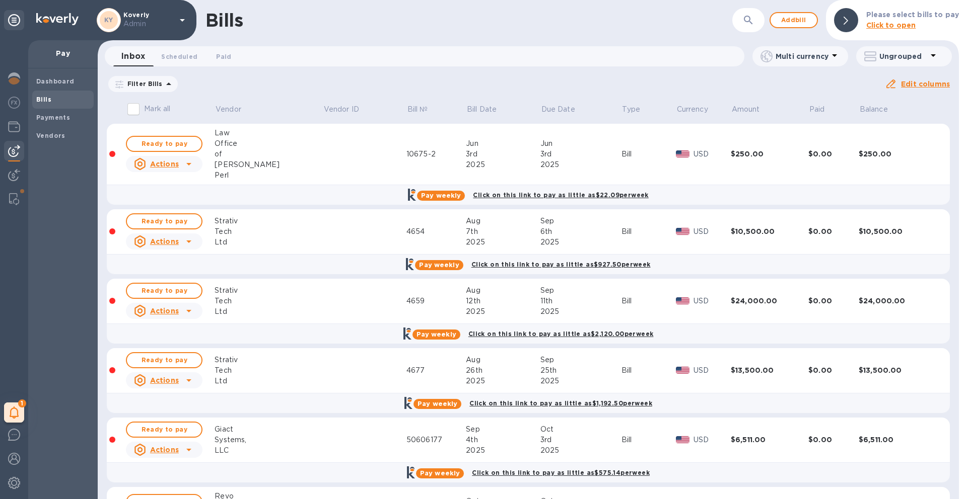
scroll to position [72, 0]
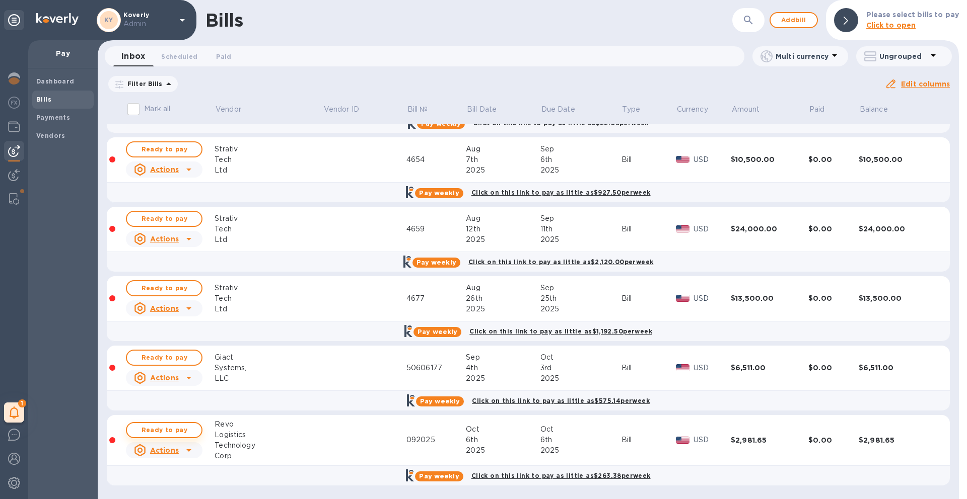
click at [186, 429] on span "Ready to pay" at bounding box center [164, 430] width 58 height 12
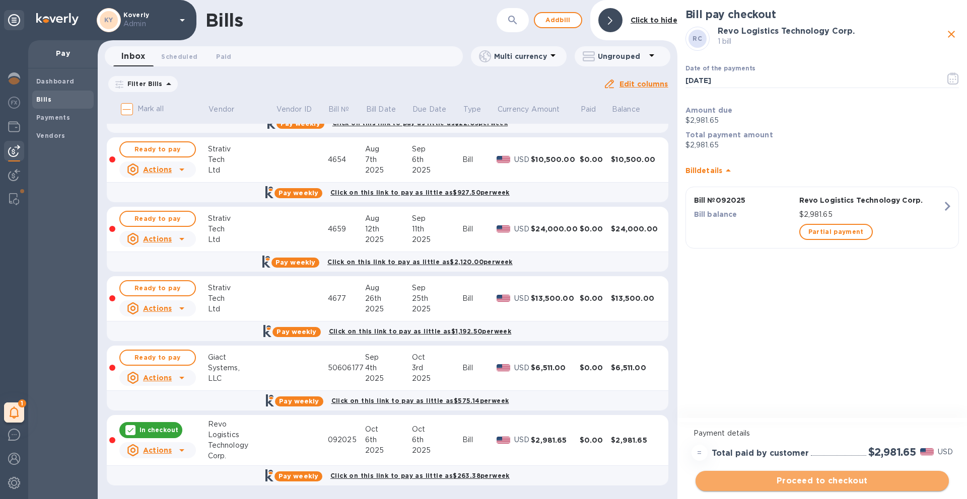
click at [761, 431] on span "Proceed to checkout" at bounding box center [821, 481] width 237 height 12
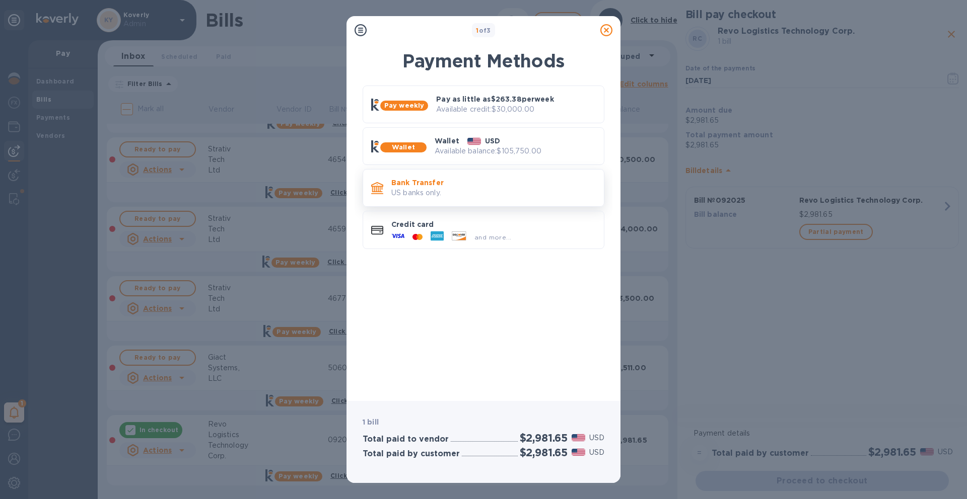
click at [527, 185] on p "Bank Transfer" at bounding box center [493, 183] width 204 height 10
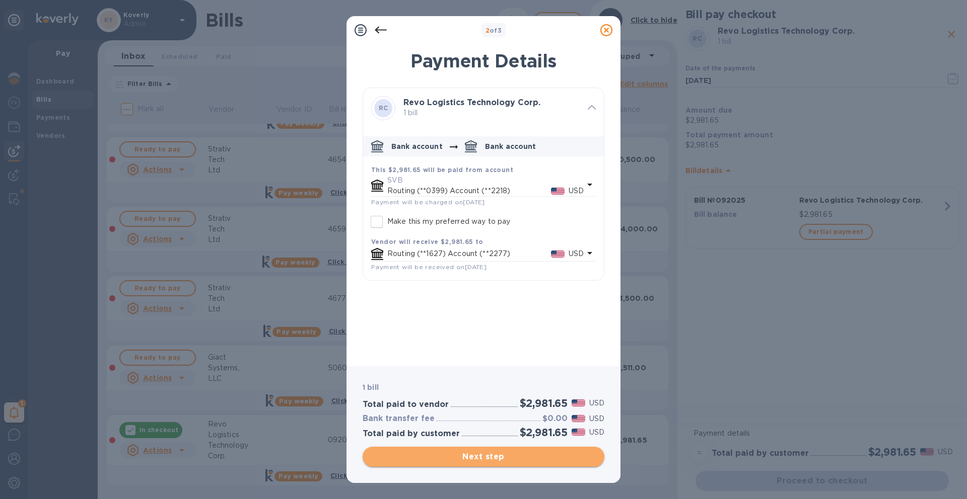
click at [493, 431] on span "Next step" at bounding box center [484, 457] width 226 height 12
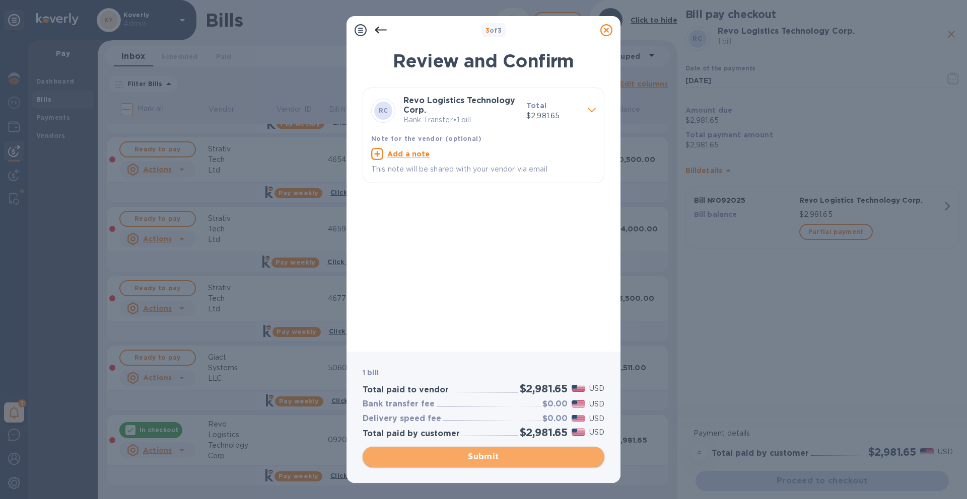
click at [506, 431] on span "Submit" at bounding box center [484, 457] width 226 height 12
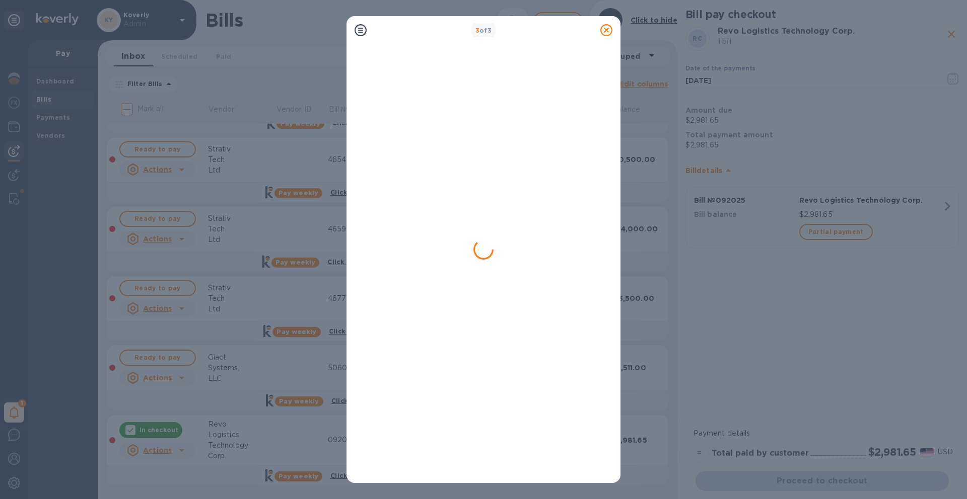
scroll to position [0, 0]
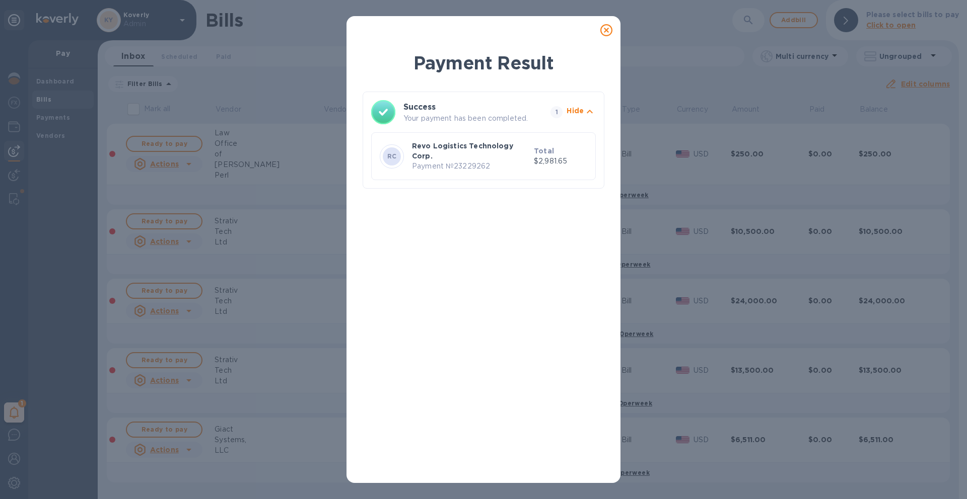
click at [607, 32] on icon at bounding box center [606, 30] width 12 height 12
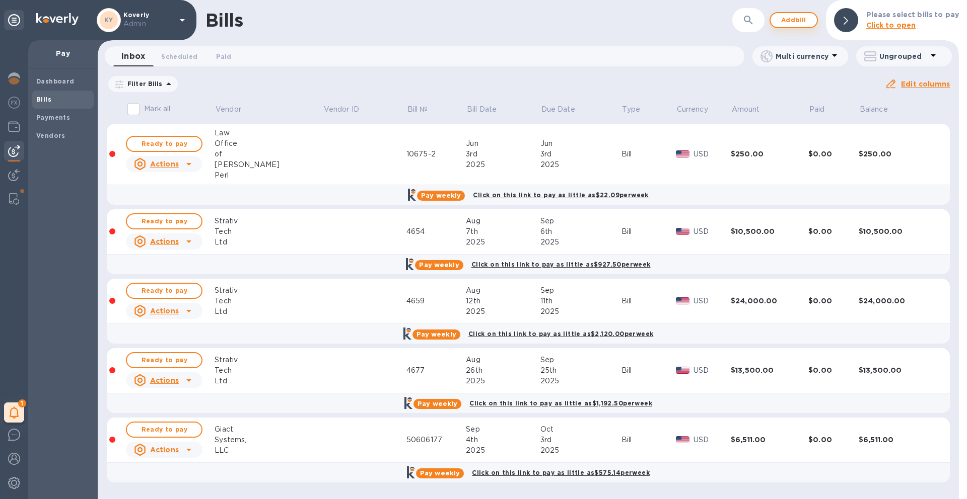
click at [761, 18] on span "Add bill" at bounding box center [793, 20] width 30 height 12
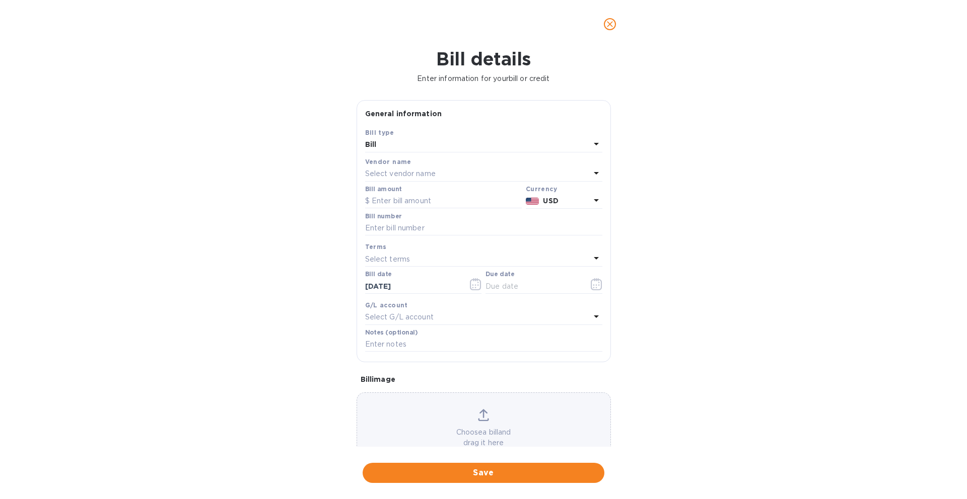
click at [489, 169] on div "Select vendor name" at bounding box center [477, 174] width 225 height 14
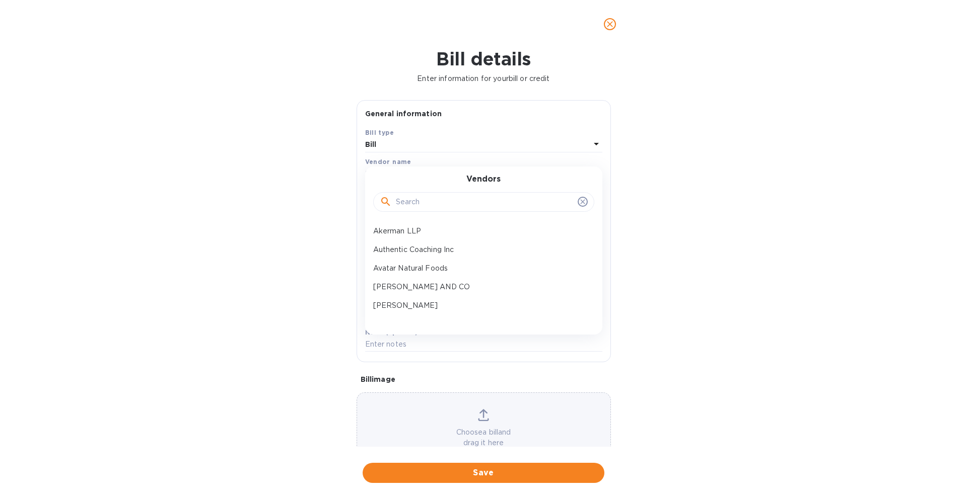
click at [462, 208] on input "text" at bounding box center [485, 202] width 178 height 15
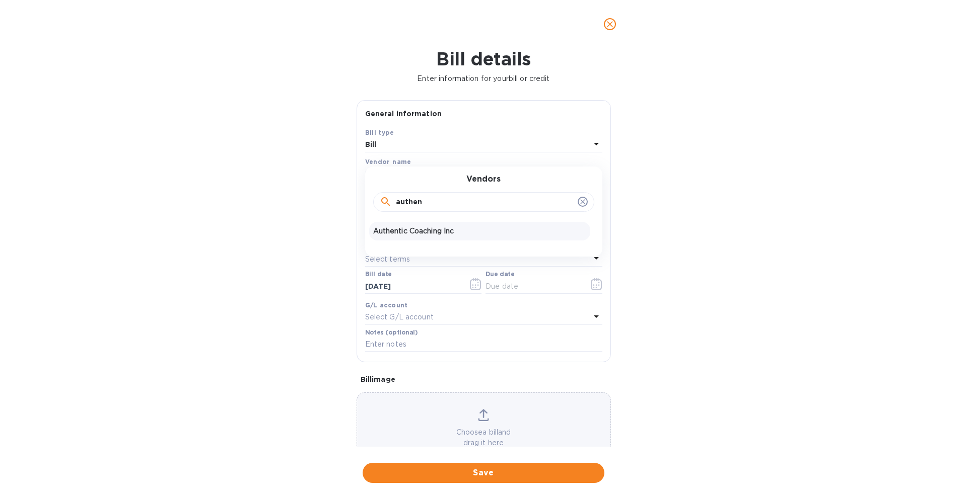
type input "authen"
click at [433, 233] on p "Authentic Coaching Inc" at bounding box center [479, 231] width 213 height 11
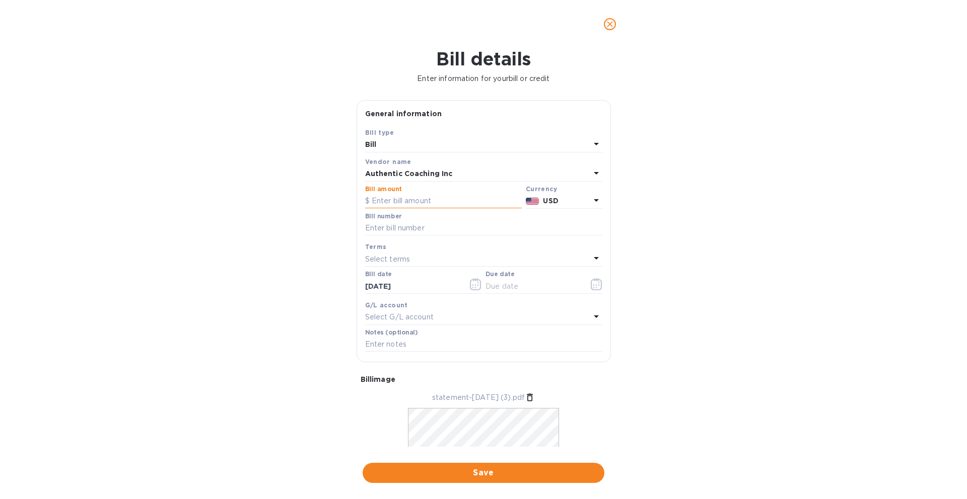
click at [439, 197] on input "text" at bounding box center [443, 201] width 157 height 15
type input "1"
type input "256.00"
click at [406, 232] on input "text" at bounding box center [483, 228] width 237 height 15
type input "092025"
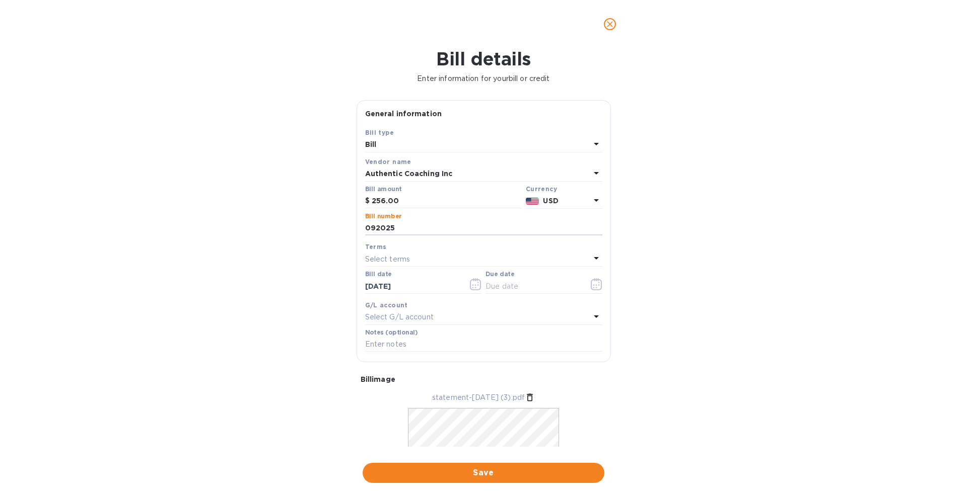
click at [485, 253] on div "Select terms" at bounding box center [477, 259] width 225 height 14
click at [443, 394] on p "Due on receipt" at bounding box center [479, 391] width 213 height 11
type input "10/06/2025"
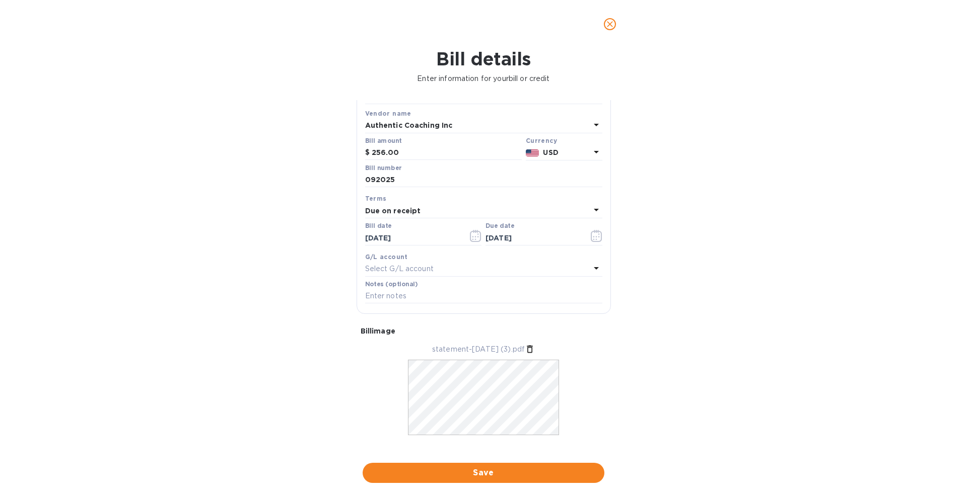
scroll to position [61, 0]
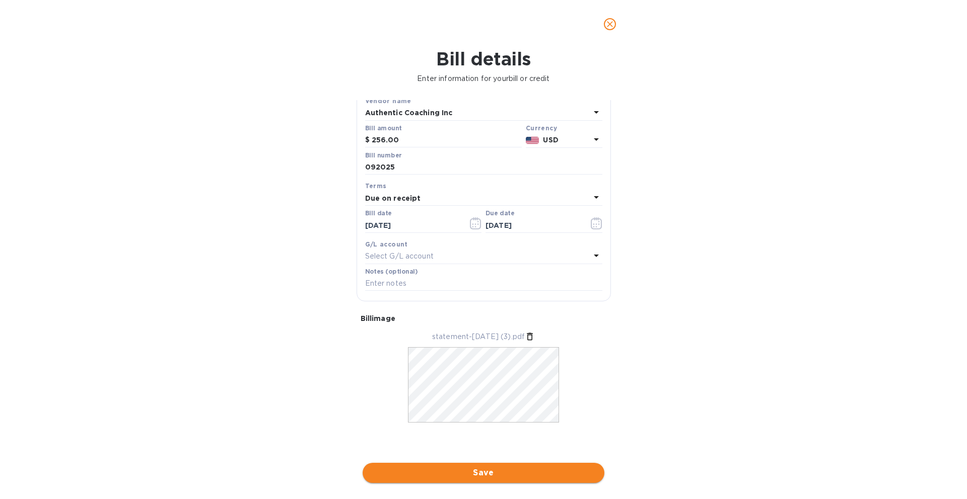
click at [517, 431] on span "Save" at bounding box center [484, 473] width 226 height 12
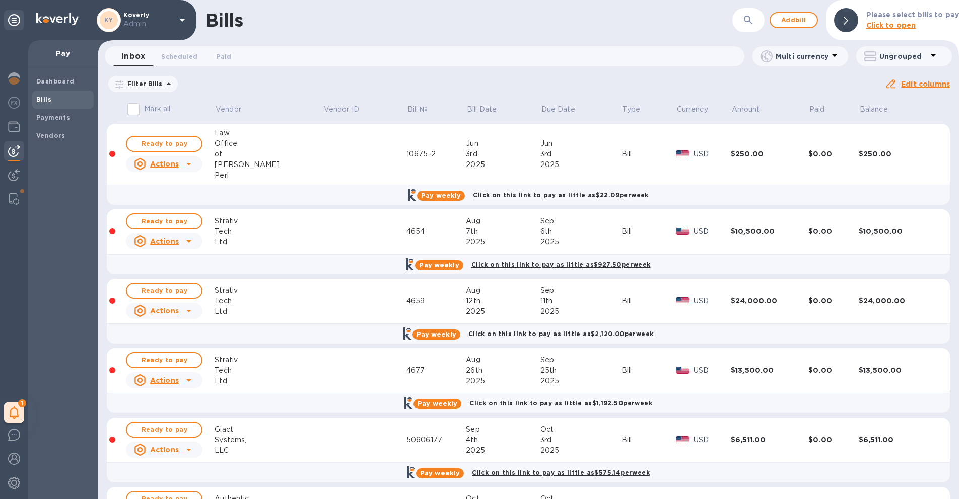
scroll to position [66, 0]
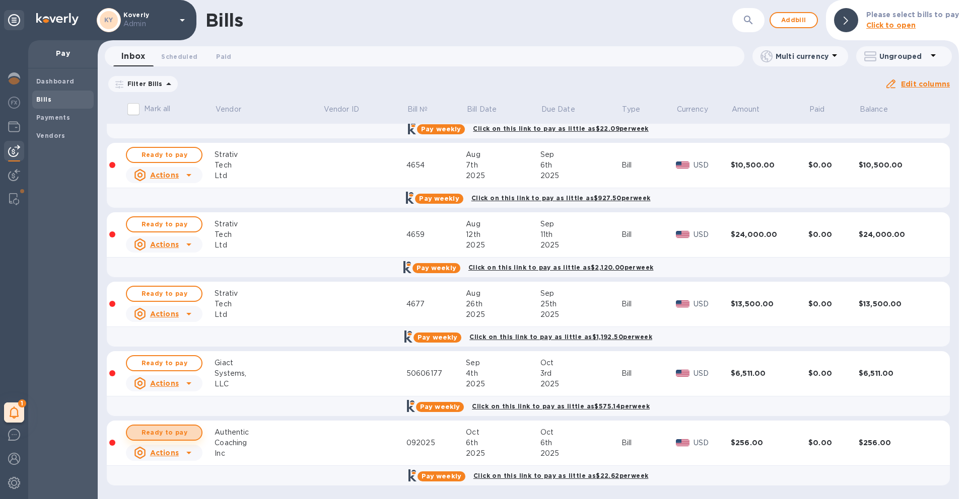
click at [189, 431] on span "Ready to pay" at bounding box center [164, 433] width 58 height 12
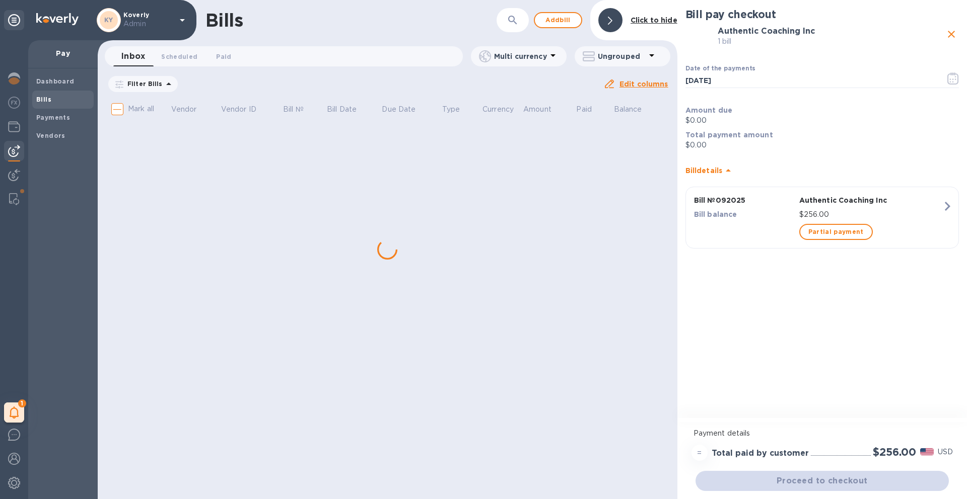
scroll to position [0, 0]
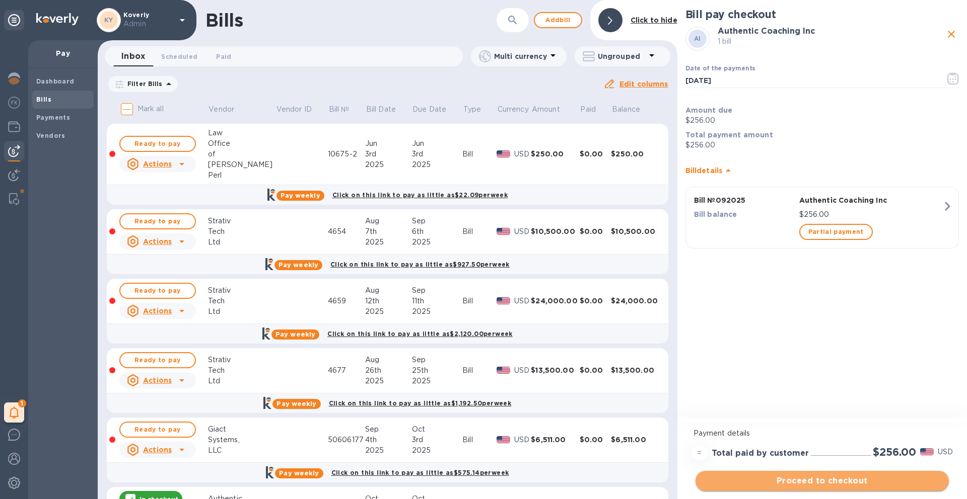
click at [761, 431] on span "Proceed to checkout" at bounding box center [821, 481] width 237 height 12
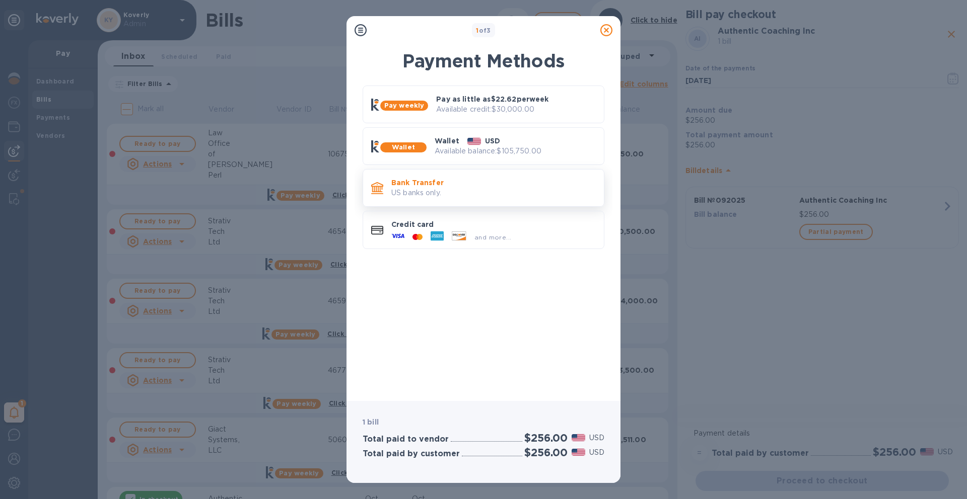
click at [531, 195] on p "US banks only." at bounding box center [493, 193] width 204 height 11
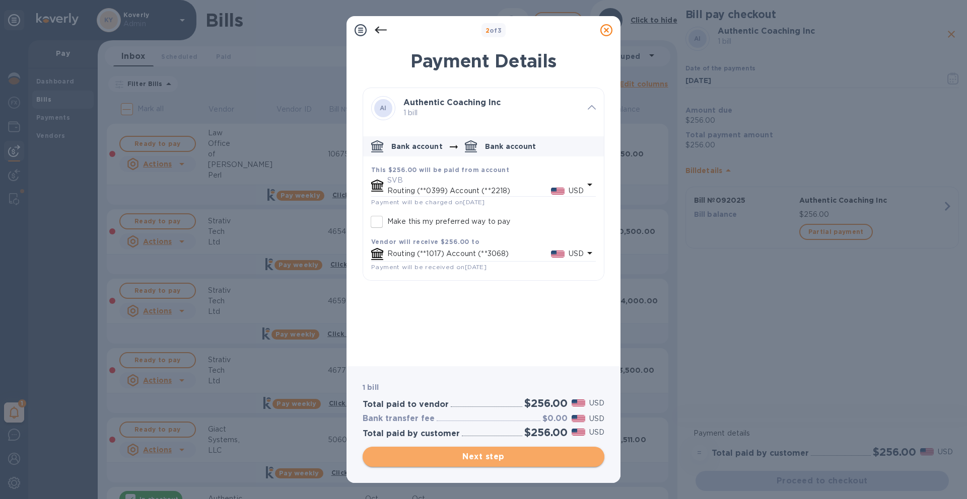
click at [533, 431] on span "Next step" at bounding box center [484, 457] width 226 height 12
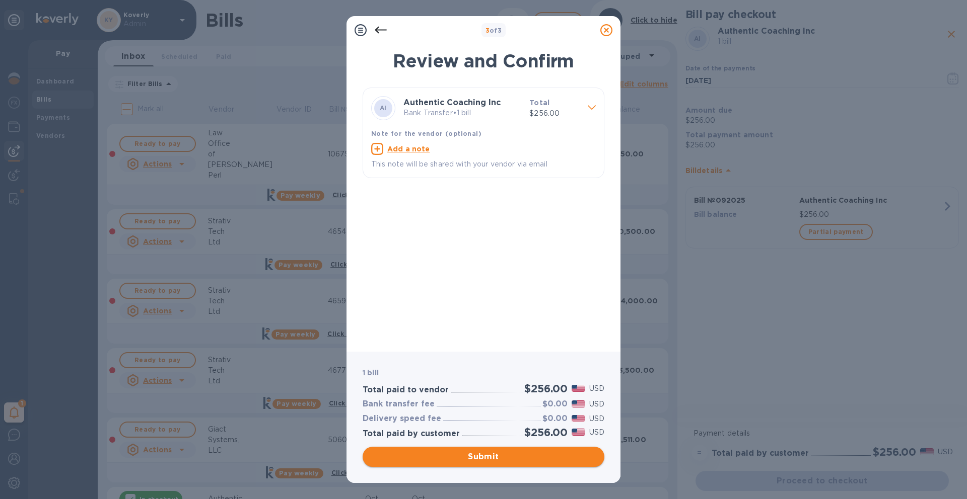
click at [530, 431] on span "Submit" at bounding box center [484, 457] width 226 height 12
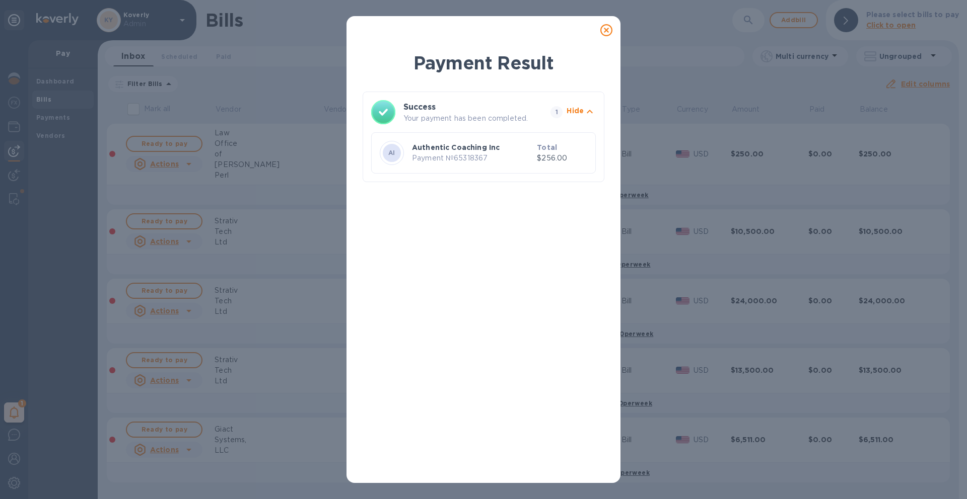
click at [605, 28] on icon at bounding box center [606, 30] width 12 height 12
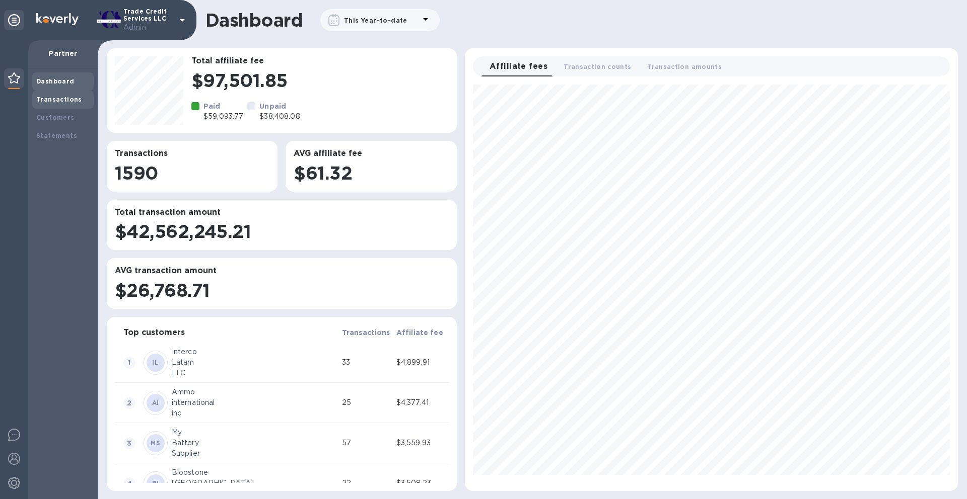
click at [56, 102] on b "Transactions" at bounding box center [59, 100] width 46 height 8
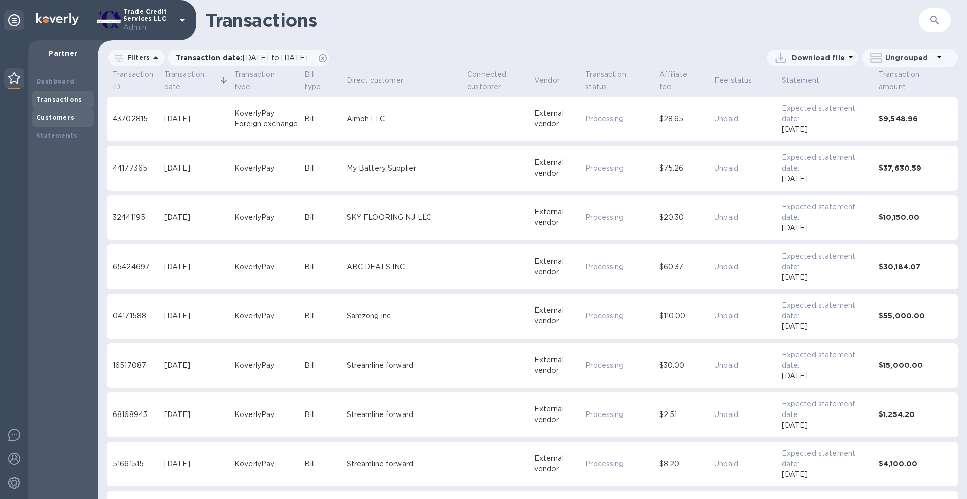
click at [72, 119] on div "Customers" at bounding box center [62, 118] width 53 height 10
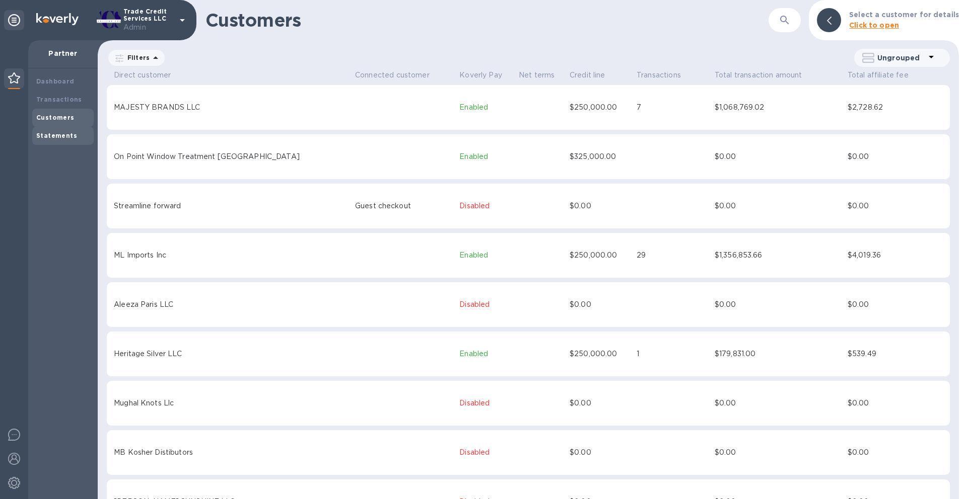
click at [70, 132] on b "Statements" at bounding box center [56, 136] width 41 height 8
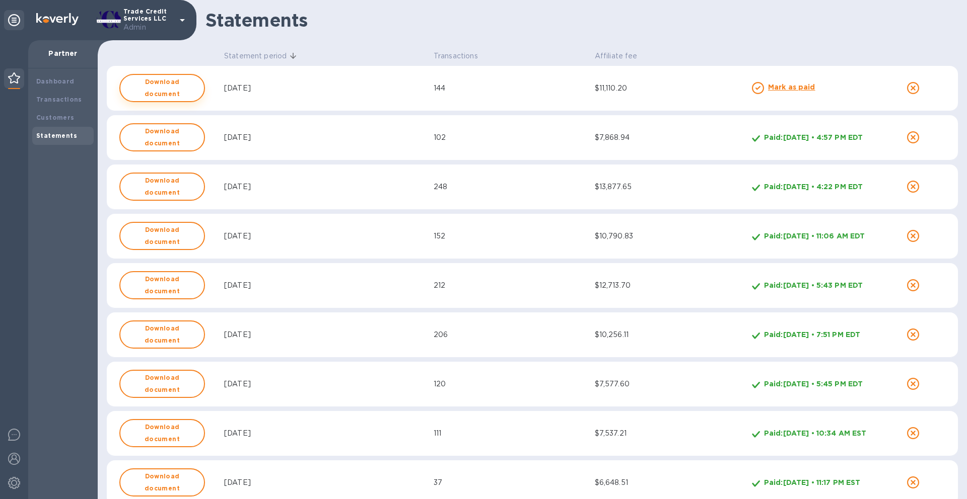
click at [177, 89] on b "Download document" at bounding box center [161, 88] width 67 height 24
click at [783, 89] on b "Mark as paid" at bounding box center [791, 87] width 47 height 8
click at [54, 85] on div "Dashboard" at bounding box center [62, 82] width 53 height 10
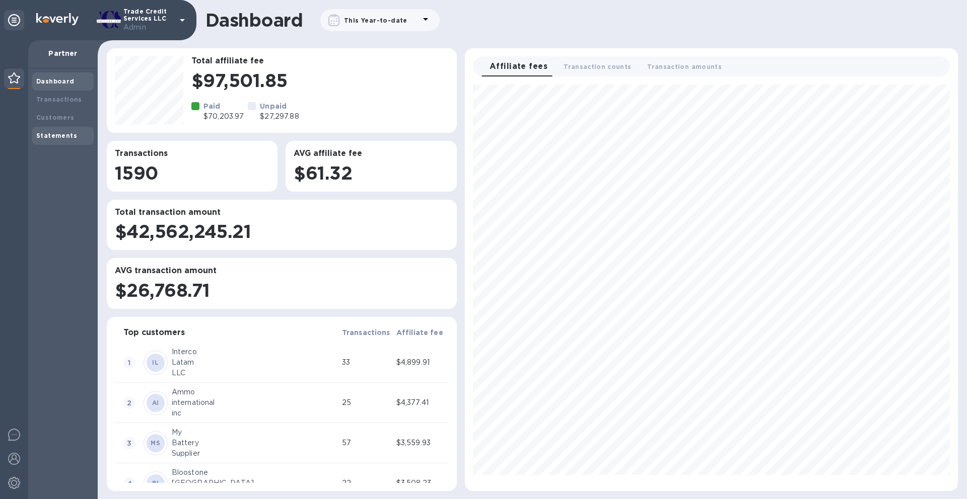
click at [65, 133] on b "Statements" at bounding box center [56, 136] width 41 height 8
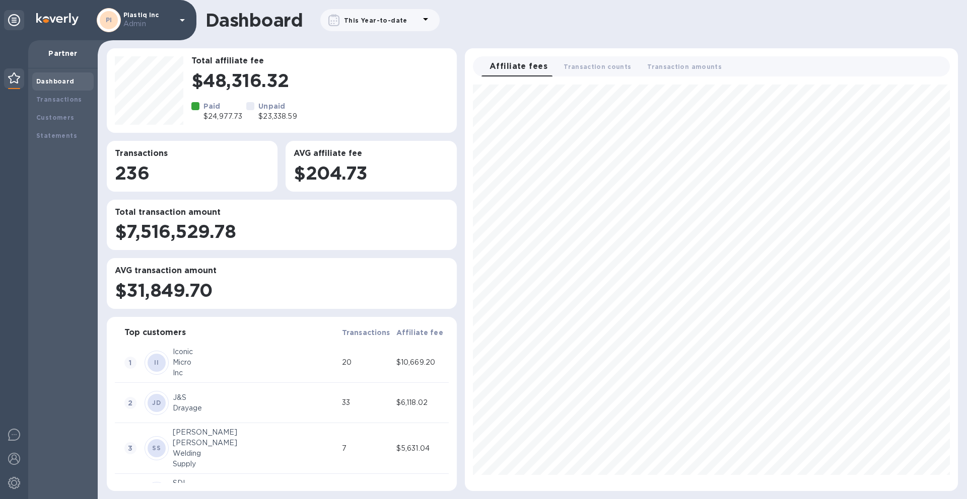
scroll to position [399, 485]
click at [65, 139] on div "Statements" at bounding box center [62, 136] width 53 height 10
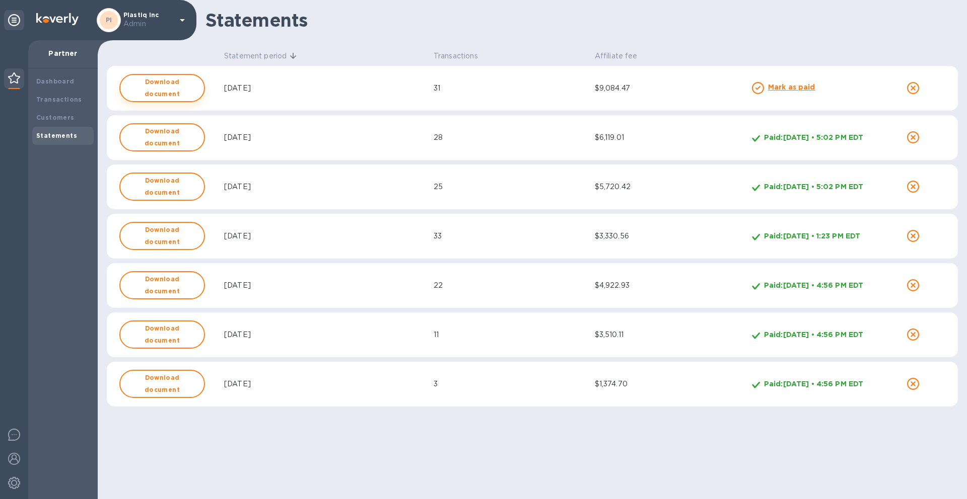
click at [165, 89] on b "Download document" at bounding box center [161, 88] width 67 height 24
click at [784, 89] on b "Mark as paid" at bounding box center [791, 87] width 47 height 8
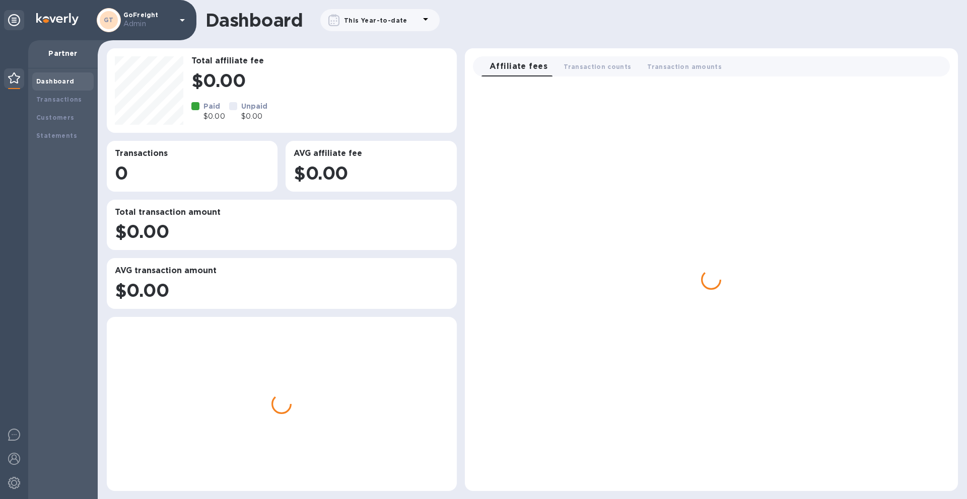
scroll to position [499, 869]
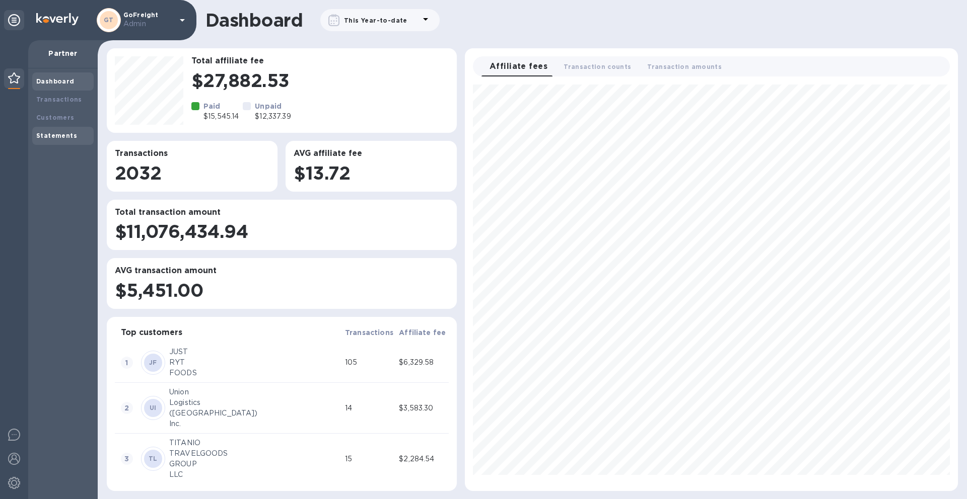
click at [59, 147] on div "Dashboard Transactions Customers Statements" at bounding box center [62, 283] width 69 height 431
click at [59, 137] on b "Statements" at bounding box center [56, 136] width 41 height 8
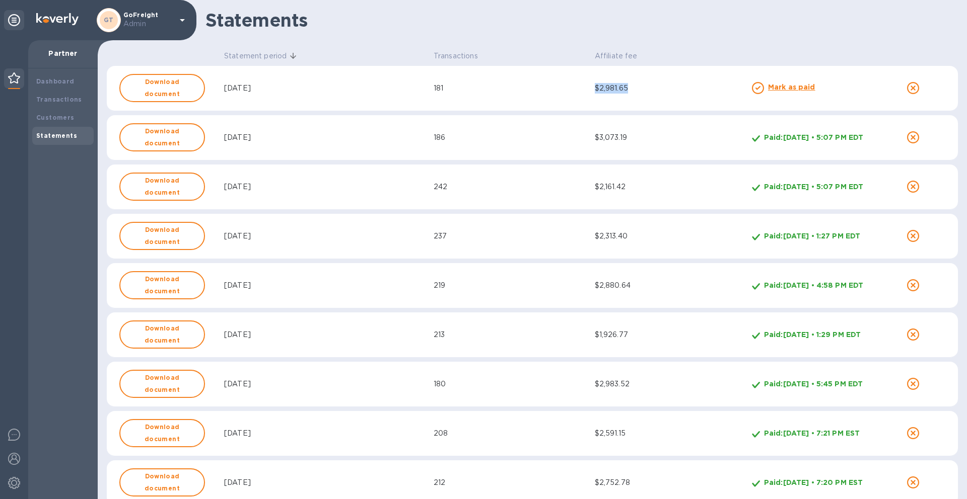
drag, startPoint x: 631, startPoint y: 89, endPoint x: 595, endPoint y: 89, distance: 35.7
click at [595, 89] on div "$2,981.65" at bounding box center [671, 88] width 153 height 11
click at [174, 90] on b "Download document" at bounding box center [161, 88] width 67 height 24
click at [792, 89] on b "Mark as paid" at bounding box center [791, 87] width 47 height 8
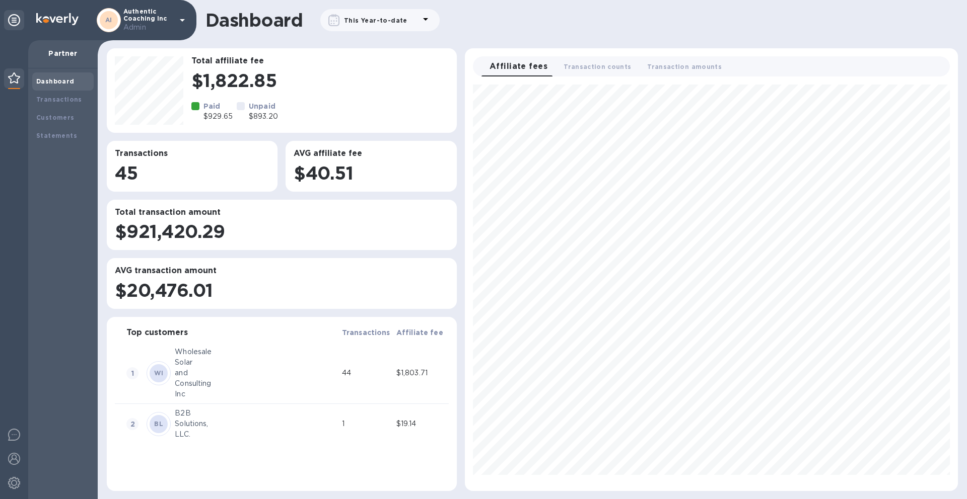
scroll to position [399, 485]
click at [54, 136] on b "Statements" at bounding box center [56, 136] width 41 height 8
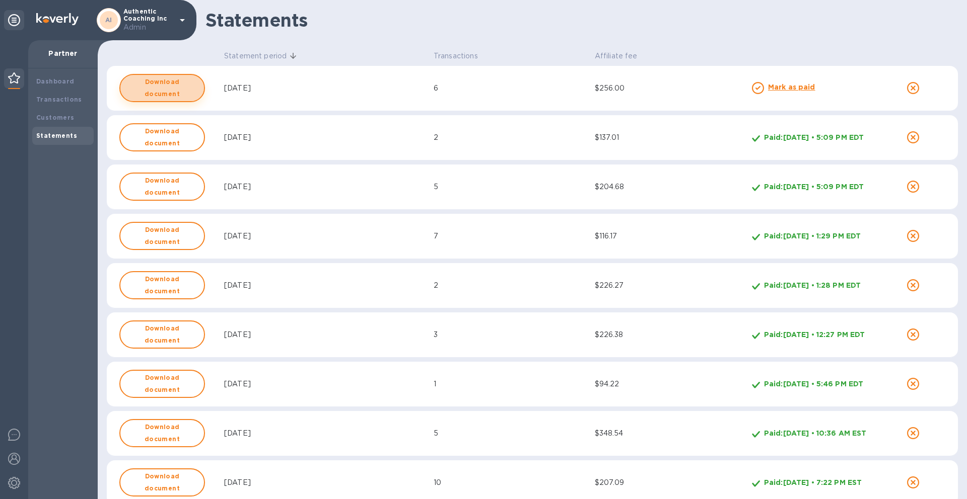
click at [184, 90] on b "Download document" at bounding box center [161, 88] width 67 height 24
click at [806, 85] on b "Mark as paid" at bounding box center [791, 87] width 47 height 8
